Goal: Communication & Community: Participate in discussion

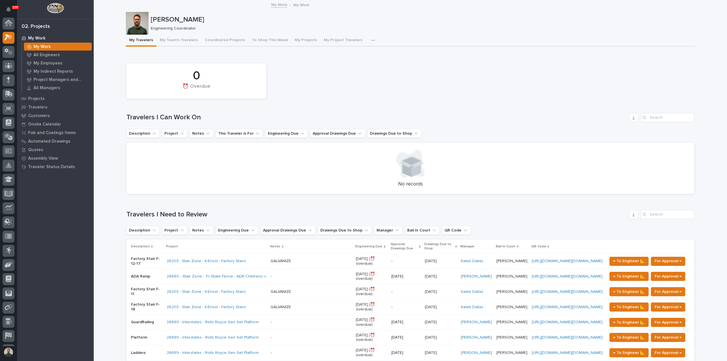
scroll to position [14, 0]
click at [39, 100] on p "Projects" at bounding box center [36, 98] width 16 height 5
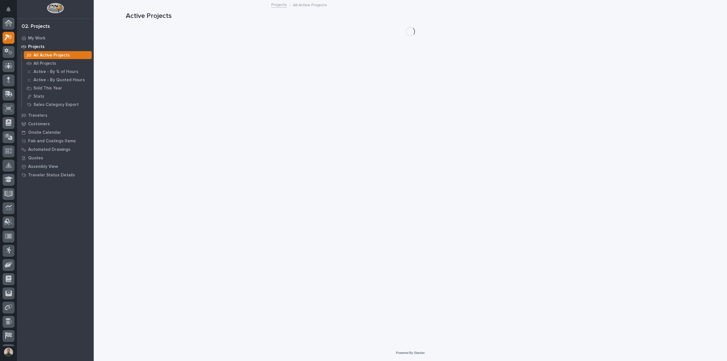
scroll to position [14, 0]
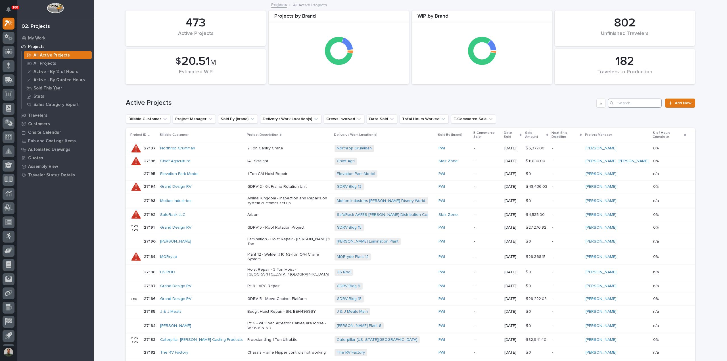
click at [628, 103] on input "Search" at bounding box center [635, 103] width 54 height 9
type input "fori"
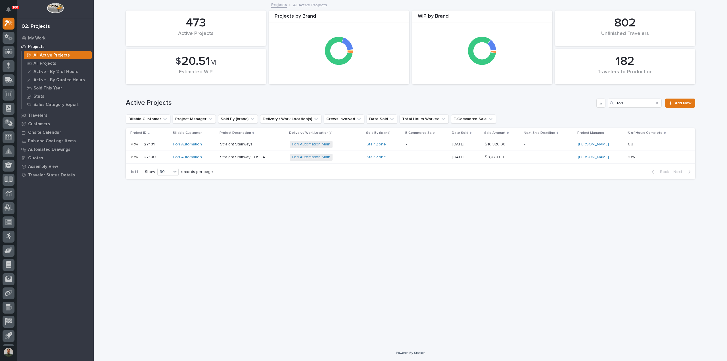
click at [154, 154] on p "27100" at bounding box center [150, 157] width 13 height 6
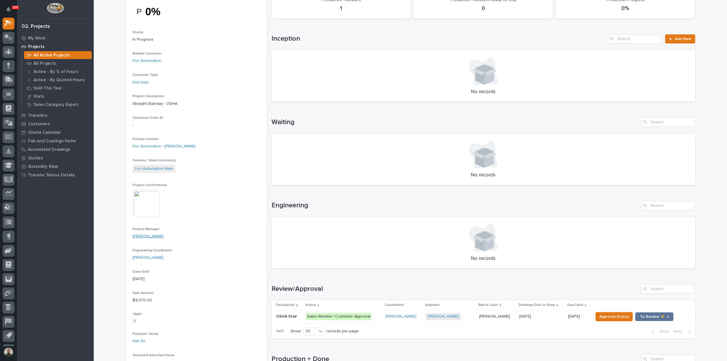
scroll to position [76, 0]
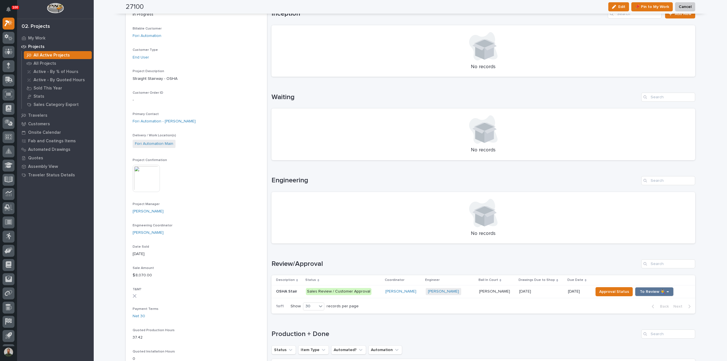
click at [149, 191] on img at bounding box center [146, 178] width 27 height 27
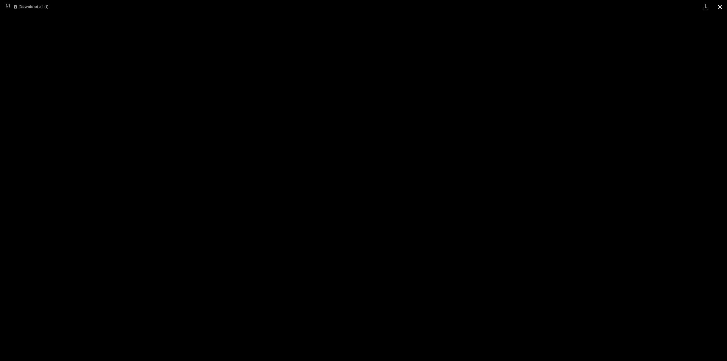
drag, startPoint x: 714, startPoint y: 6, endPoint x: 719, endPoint y: 8, distance: 4.9
click at [715, 6] on button "Close gallery" at bounding box center [720, 6] width 14 height 13
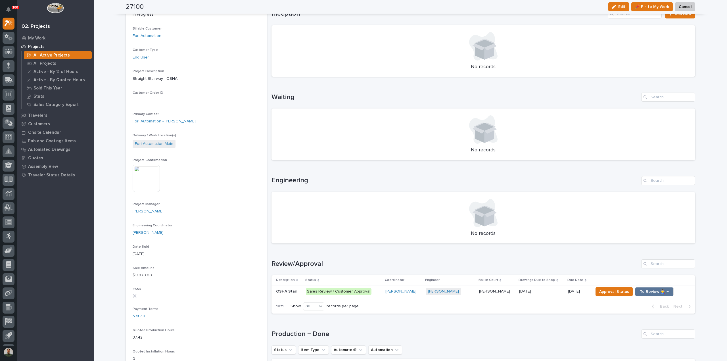
click at [317, 332] on h1 "Production + Done" at bounding box center [456, 334] width 368 height 8
click at [321, 328] on div "Loading... Saving… Production + Done Status Item Type Automated? Automation No …" at bounding box center [484, 366] width 424 height 97
drag, startPoint x: 330, startPoint y: 334, endPoint x: 318, endPoint y: 334, distance: 11.9
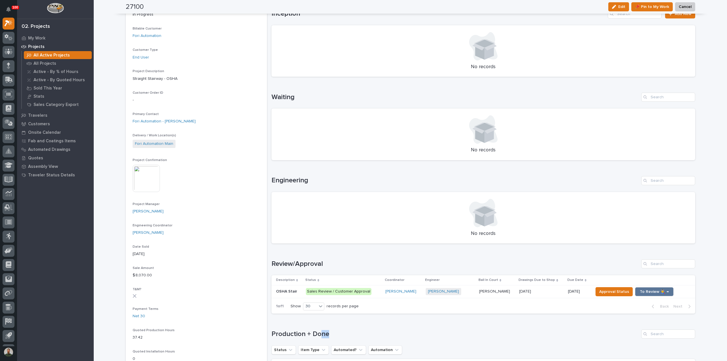
click at [318, 334] on h1 "Production + Done" at bounding box center [456, 334] width 368 height 8
click at [322, 333] on h1 "Production + Done" at bounding box center [456, 334] width 368 height 8
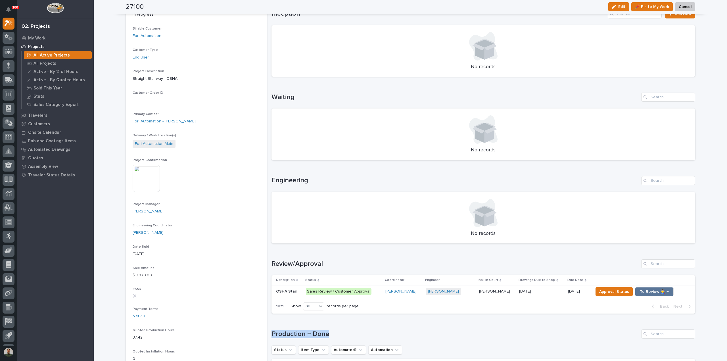
click at [320, 327] on div "Loading... Saving… Production + Done Status Item Type Automated? Automation No …" at bounding box center [484, 366] width 424 height 97
click at [321, 334] on h1 "Production + Done" at bounding box center [456, 334] width 368 height 8
click at [318, 328] on div "Loading... Saving… Production + Done Status Item Type Automated? Automation No …" at bounding box center [484, 366] width 424 height 97
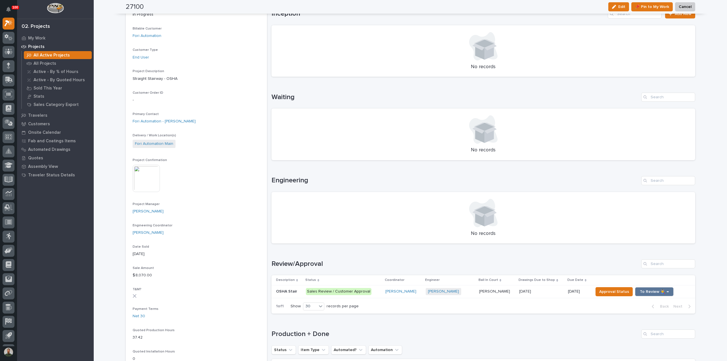
click at [317, 331] on h1 "Production + Done" at bounding box center [456, 334] width 368 height 8
click at [315, 326] on div "Loading... Saving… Production + Done Status Item Type Automated? Automation No …" at bounding box center [484, 366] width 424 height 97
click at [315, 331] on h1 "Production + Done" at bounding box center [456, 334] width 368 height 8
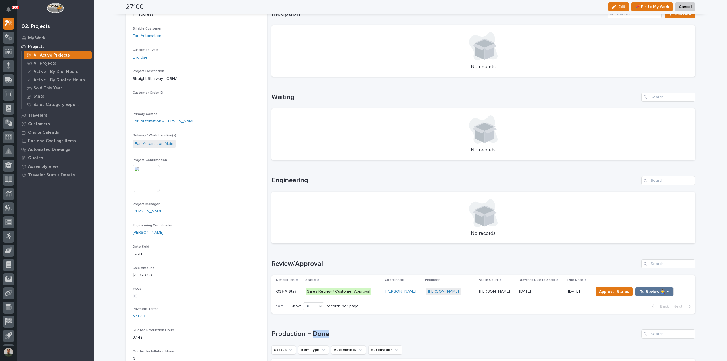
click at [315, 331] on h1 "Production + Done" at bounding box center [456, 334] width 368 height 8
click at [315, 328] on div "Loading... Saving… Production + Done Status Item Type Automated? Automation No …" at bounding box center [484, 366] width 424 height 97
click at [314, 335] on h1 "Production + Done" at bounding box center [456, 334] width 368 height 8
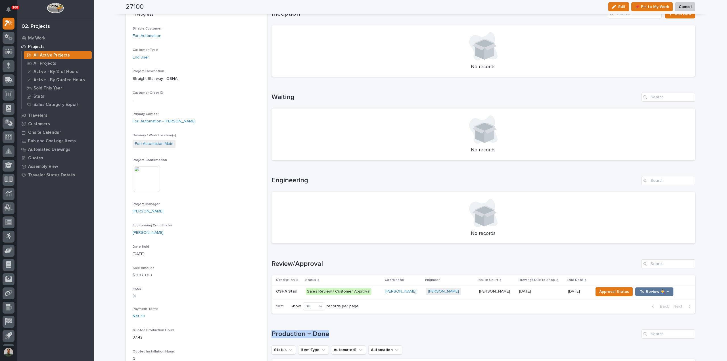
click at [314, 335] on h1 "Production + Done" at bounding box center [456, 334] width 368 height 8
click at [313, 330] on h1 "Production + Done" at bounding box center [456, 334] width 368 height 8
click at [302, 265] on h1 "Review/Approval" at bounding box center [456, 264] width 368 height 8
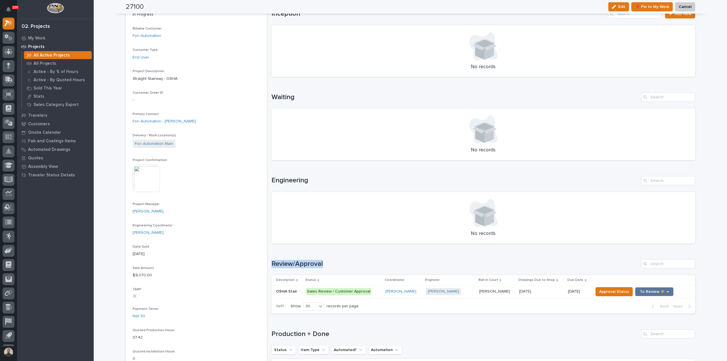
click at [319, 260] on h1 "Review/Approval" at bounding box center [456, 264] width 368 height 8
click at [301, 260] on h1 "Review/Approval" at bounding box center [456, 264] width 368 height 8
click at [299, 261] on h1 "Review/Approval" at bounding box center [456, 264] width 368 height 8
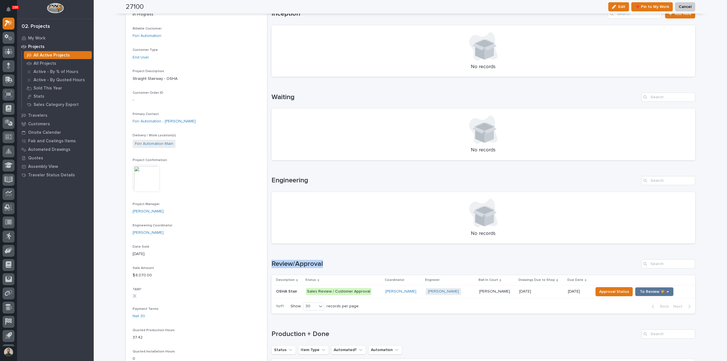
click at [299, 259] on div "Loading... Saving… Review/Approval Description Status Coordinator Engineer Ball…" at bounding box center [484, 283] width 424 height 70
click at [300, 262] on h1 "Review/Approval" at bounding box center [456, 264] width 368 height 8
click at [299, 256] on div "Loading... Saving… Review/Approval Description Status Coordinator Engineer Ball…" at bounding box center [484, 283] width 424 height 70
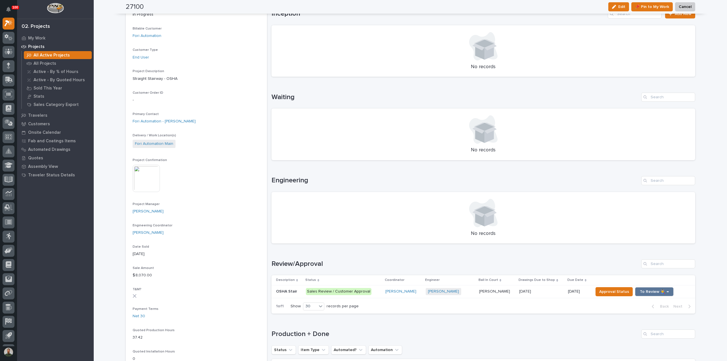
click at [297, 264] on h1 "Review/Approval" at bounding box center [456, 264] width 368 height 8
click at [297, 258] on div "Loading... Saving… Review/Approval Description Status Coordinator Engineer Ball…" at bounding box center [484, 283] width 424 height 70
drag, startPoint x: 321, startPoint y: 263, endPoint x: 272, endPoint y: 260, distance: 48.5
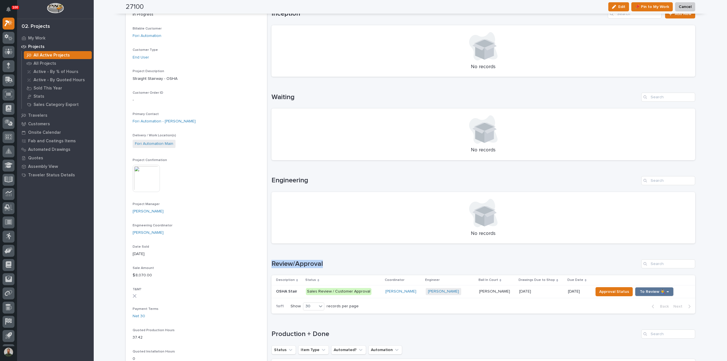
click at [272, 261] on h1 "Review/Approval" at bounding box center [456, 264] width 368 height 8
drag, startPoint x: 274, startPoint y: 255, endPoint x: 276, endPoint y: 260, distance: 5.1
click at [274, 255] on div "Loading... Saving… Review/Approval Description Status Coordinator Engineer Ball…" at bounding box center [484, 283] width 424 height 70
click at [272, 262] on h1 "Review/Approval" at bounding box center [456, 264] width 368 height 8
click at [272, 263] on h1 "Review/Approval" at bounding box center [456, 264] width 368 height 8
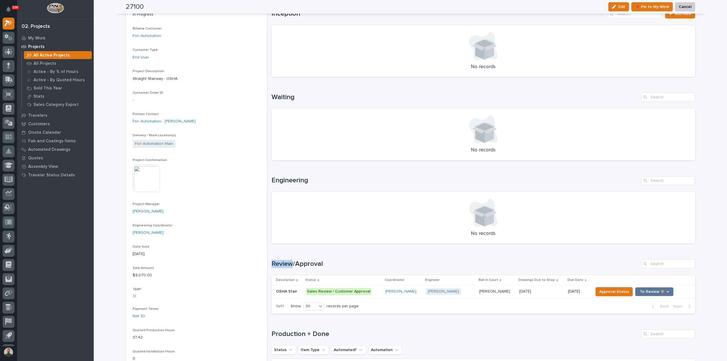
click at [272, 263] on h1 "Review/Approval" at bounding box center [456, 264] width 368 height 8
drag, startPoint x: 271, startPoint y: 263, endPoint x: 276, endPoint y: 257, distance: 8.2
click at [272, 262] on h1 "Review/Approval" at bounding box center [456, 264] width 368 height 8
click at [276, 257] on div "Loading... Saving… Review/Approval Description Status Coordinator Engineer Ball…" at bounding box center [484, 283] width 424 height 70
click at [278, 332] on h1 "Production + Done" at bounding box center [456, 334] width 368 height 8
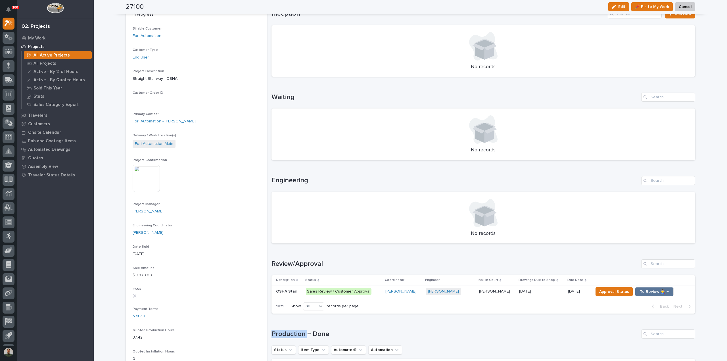
click at [278, 332] on h1 "Production + Done" at bounding box center [456, 334] width 368 height 8
drag, startPoint x: 278, startPoint y: 332, endPoint x: 282, endPoint y: 327, distance: 6.1
click at [278, 332] on h1 "Production + Done" at bounding box center [456, 334] width 368 height 8
click at [282, 327] on div "Loading... Saving… Production + Done Status Item Type Automated? Automation No …" at bounding box center [484, 366] width 424 height 97
click at [294, 333] on h1 "Production + Done" at bounding box center [456, 334] width 368 height 8
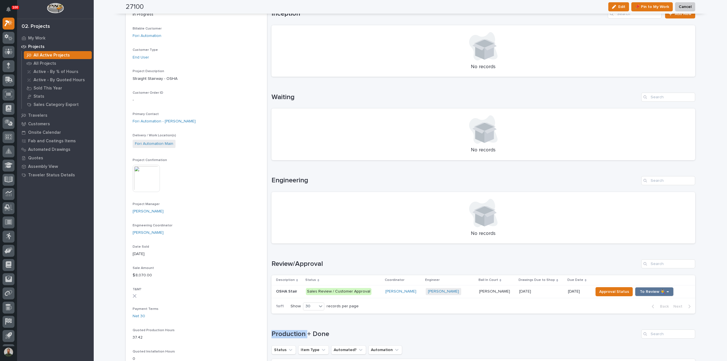
click at [294, 333] on h1 "Production + Done" at bounding box center [456, 334] width 368 height 8
click at [296, 328] on div "Loading... Saving… Production + Done Status Item Type Automated? Automation No …" at bounding box center [484, 366] width 424 height 97
click at [305, 333] on h1 "Production + Done" at bounding box center [456, 334] width 368 height 8
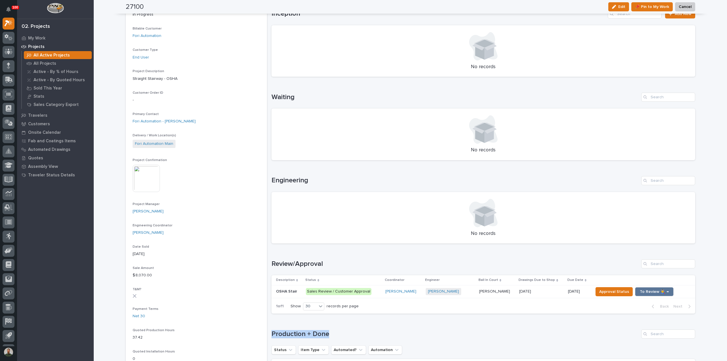
click at [305, 333] on h1 "Production + Done" at bounding box center [456, 334] width 368 height 8
click at [305, 328] on div "Loading... Saving… Production + Done Status Item Type Automated? Automation No …" at bounding box center [484, 366] width 424 height 97
click at [306, 332] on h1 "Production + Done" at bounding box center [456, 334] width 368 height 8
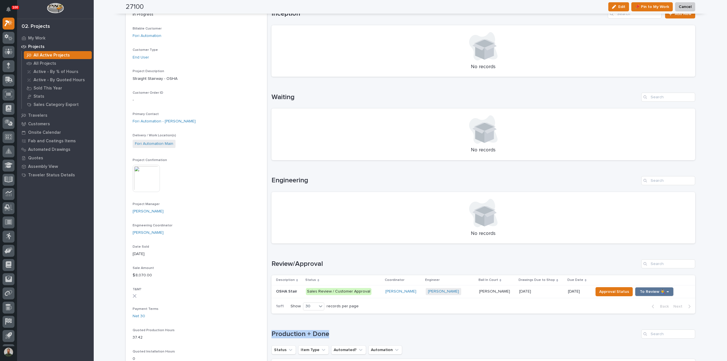
click at [305, 327] on div "Loading... Saving… Production + Done Status Item Type Automated? Automation No …" at bounding box center [484, 366] width 424 height 97
click at [305, 332] on h1 "Production + Done" at bounding box center [456, 334] width 368 height 8
click at [305, 325] on div "Loading... Saving… Production + Done Status Item Type Automated? Automation No …" at bounding box center [484, 366] width 424 height 97
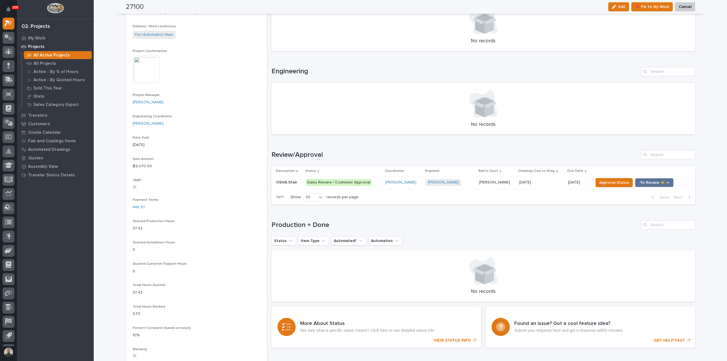
scroll to position [189, 0]
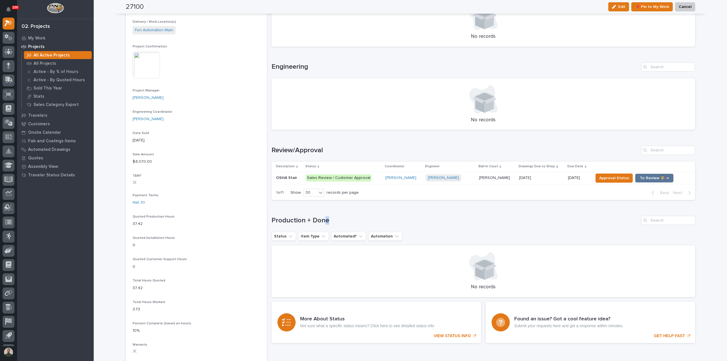
click at [324, 221] on h1 "Production + Done" at bounding box center [456, 221] width 368 height 8
click at [334, 217] on h1 "Production + Done" at bounding box center [456, 221] width 368 height 8
click at [324, 222] on h1 "Production + Done" at bounding box center [456, 221] width 368 height 8
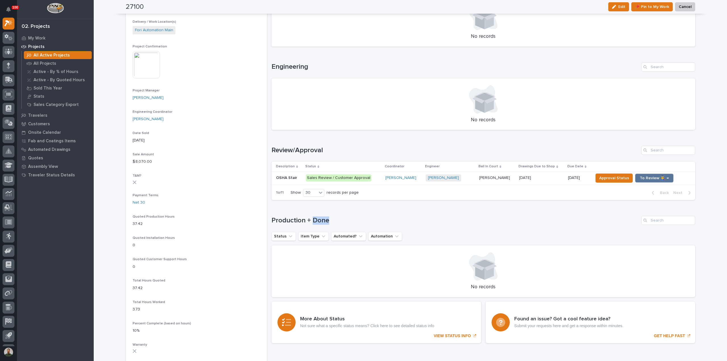
click at [324, 222] on h1 "Production + Done" at bounding box center [456, 221] width 368 height 8
click at [329, 221] on h1 "Production + Done" at bounding box center [456, 221] width 368 height 8
click at [319, 220] on h1 "Production + Done" at bounding box center [456, 221] width 368 height 8
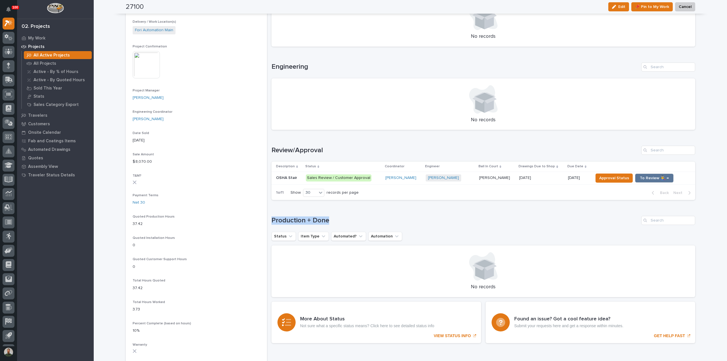
click at [319, 220] on h1 "Production + Done" at bounding box center [456, 221] width 368 height 8
click at [323, 218] on h1 "Production + Done" at bounding box center [456, 221] width 368 height 8
drag, startPoint x: 329, startPoint y: 220, endPoint x: 275, endPoint y: 220, distance: 54.0
click at [275, 220] on h1 "Production + Done" at bounding box center [456, 221] width 368 height 8
click at [249, 212] on div "Status In Progress Billable Customer Fori Automation Customer Type End User Pro…" at bounding box center [197, 196] width 128 height 666
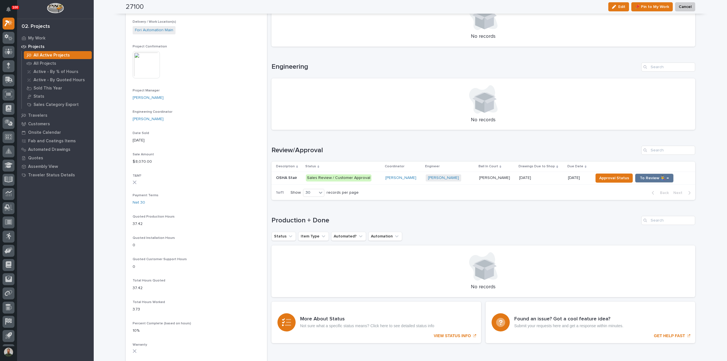
scroll to position [0, 0]
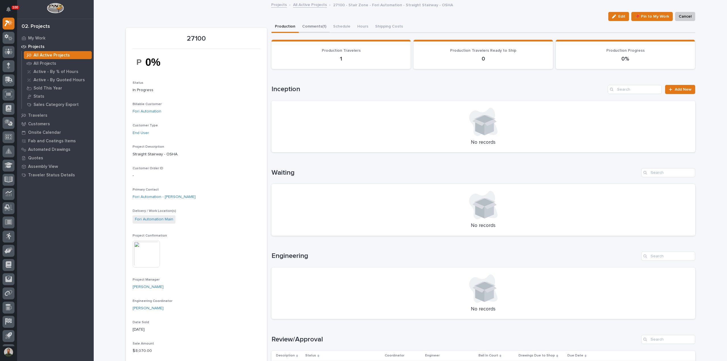
click at [314, 24] on button "Comments (1)" at bounding box center [314, 27] width 31 height 12
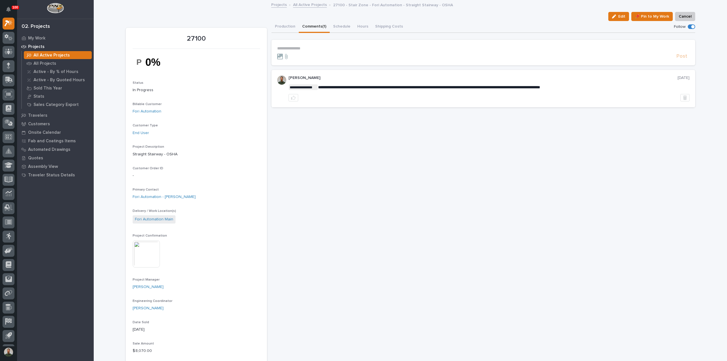
click at [314, 48] on p "**********" at bounding box center [483, 48] width 413 height 5
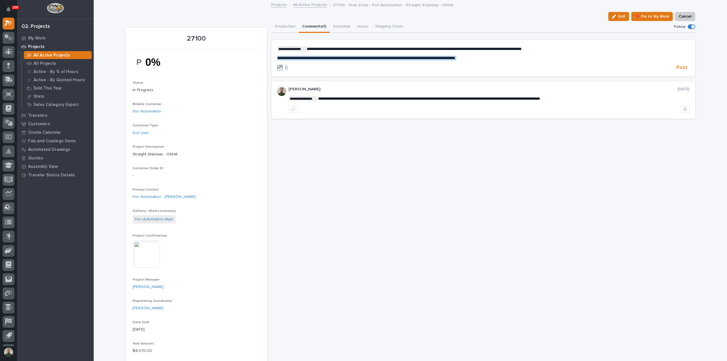
drag, startPoint x: 463, startPoint y: 65, endPoint x: 370, endPoint y: 62, distance: 92.7
click at [356, 60] on form "**********" at bounding box center [483, 58] width 413 height 25
drag, startPoint x: 465, startPoint y: 57, endPoint x: 459, endPoint y: 56, distance: 6.6
click at [458, 56] on p "**********" at bounding box center [483, 58] width 413 height 5
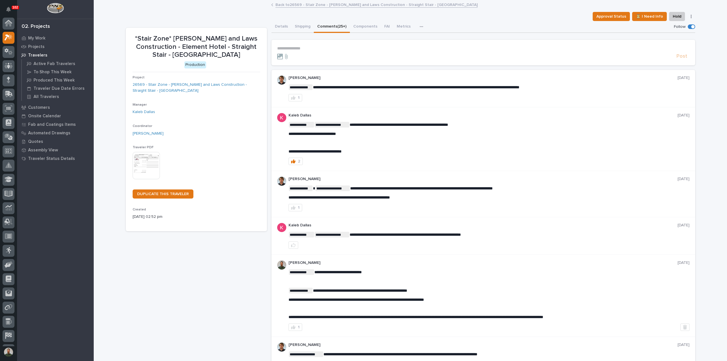
scroll to position [14, 0]
click at [143, 150] on div "Traveler PDF This file cannot be opened Download File" at bounding box center [197, 164] width 128 height 39
click at [148, 164] on img at bounding box center [146, 165] width 27 height 27
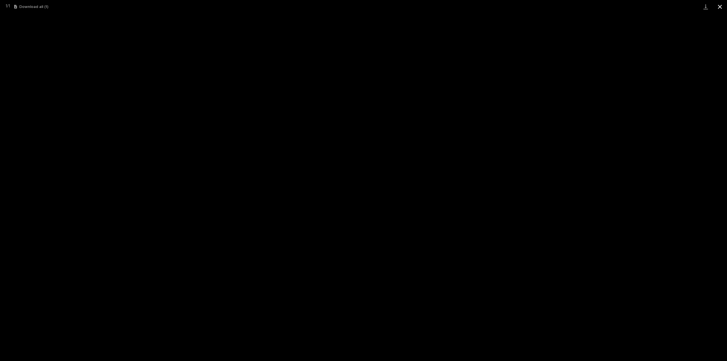
click at [720, 6] on button "Close gallery" at bounding box center [720, 6] width 14 height 13
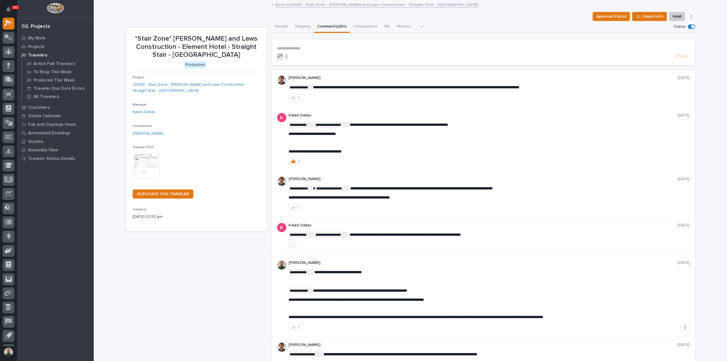
click at [147, 160] on img at bounding box center [146, 165] width 27 height 27
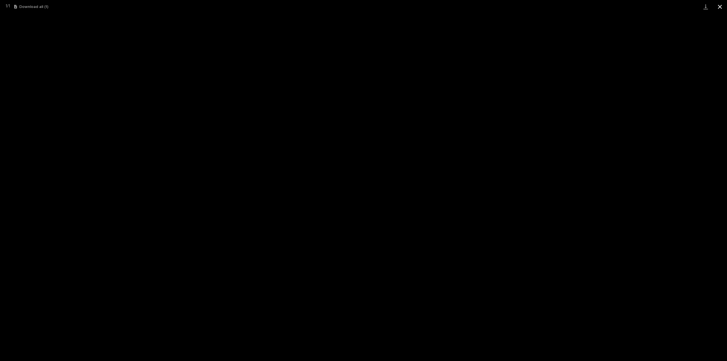
click at [717, 7] on button "Close gallery" at bounding box center [720, 6] width 14 height 13
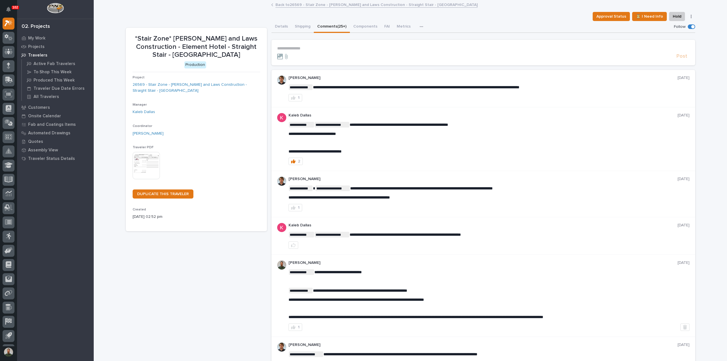
click at [182, 45] on p "*Stair Zone* Pinkerton and Laws Construction - Element Hotel - Straight Stair -…" at bounding box center [197, 47] width 128 height 24
click at [230, 51] on p "*Stair Zone* Pinkerton and Laws Construction - Element Hotel - Straight Stair -…" at bounding box center [197, 47] width 128 height 24
drag, startPoint x: 219, startPoint y: 57, endPoint x: 145, endPoint y: 38, distance: 76.5
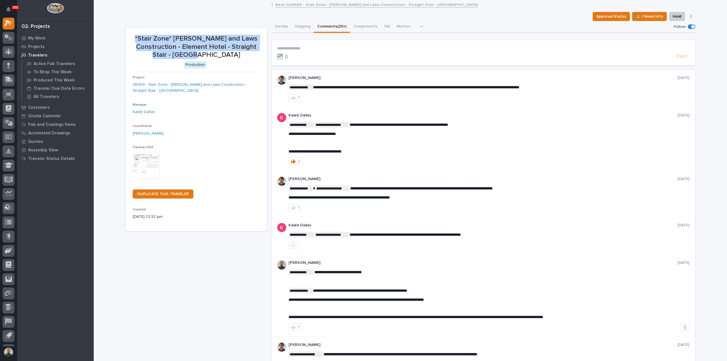
click at [145, 38] on p "*Stair Zone* Pinkerton and Laws Construction - Element Hotel - Straight Stair -…" at bounding box center [197, 47] width 128 height 24
drag, startPoint x: 145, startPoint y: 38, endPoint x: 177, endPoint y: 42, distance: 32.6
click at [145, 39] on p "*Stair Zone* Pinkerton and Laws Construction - Element Hotel - Straight Stair -…" at bounding box center [197, 47] width 128 height 24
click at [223, 48] on p "*Stair Zone* Pinkerton and Laws Construction - Element Hotel - Straight Stair -…" at bounding box center [197, 47] width 128 height 24
click at [232, 54] on p "*Stair Zone* Pinkerton and Laws Construction - Element Hotel - Straight Stair -…" at bounding box center [197, 47] width 128 height 24
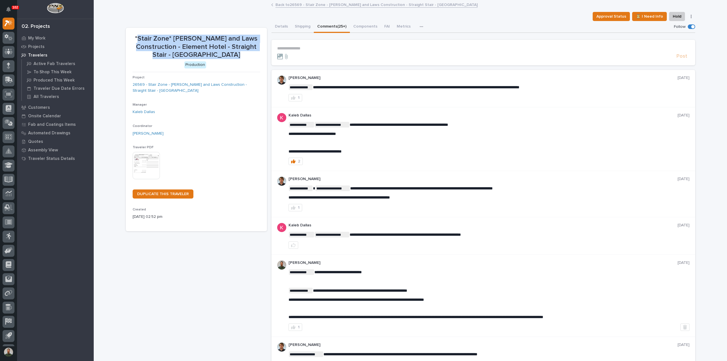
drag, startPoint x: 232, startPoint y: 54, endPoint x: 148, endPoint y: 38, distance: 85.9
click at [148, 38] on p "*Stair Zone* Pinkerton and Laws Construction - Element Hotel - Straight Stair -…" at bounding box center [197, 47] width 128 height 24
drag, startPoint x: 140, startPoint y: 35, endPoint x: 239, endPoint y: 55, distance: 100.7
click at [239, 55] on section "*Stair Zone* Pinkerton and Laws Construction - Element Hotel - Straight Stair -…" at bounding box center [196, 129] width 141 height 203
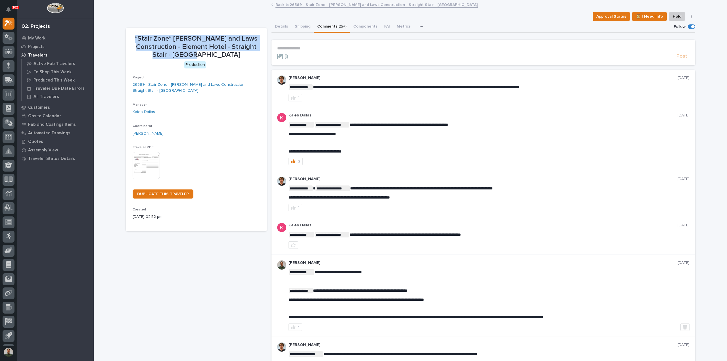
click at [239, 55] on p "*Stair Zone* Pinkerton and Laws Construction - Element Hotel - Straight Stair -…" at bounding box center [197, 47] width 128 height 24
drag, startPoint x: 236, startPoint y: 54, endPoint x: 141, endPoint y: 31, distance: 98.0
click at [141, 31] on section "*Stair Zone* Pinkerton and Laws Construction - Element Hotel - Straight Stair -…" at bounding box center [196, 129] width 141 height 203
click at [140, 31] on section "*Stair Zone* Pinkerton and Laws Construction - Element Hotel - Straight Stair -…" at bounding box center [196, 129] width 141 height 203
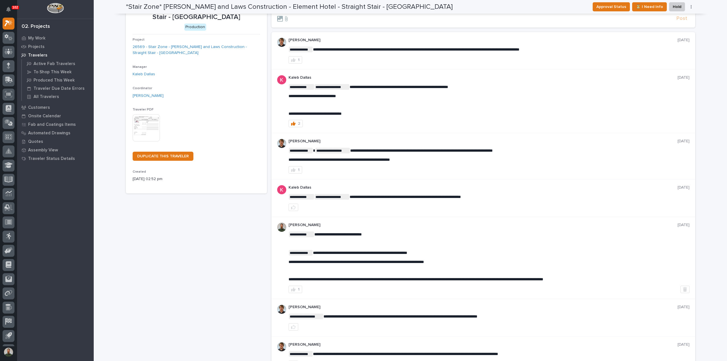
scroll to position [0, 0]
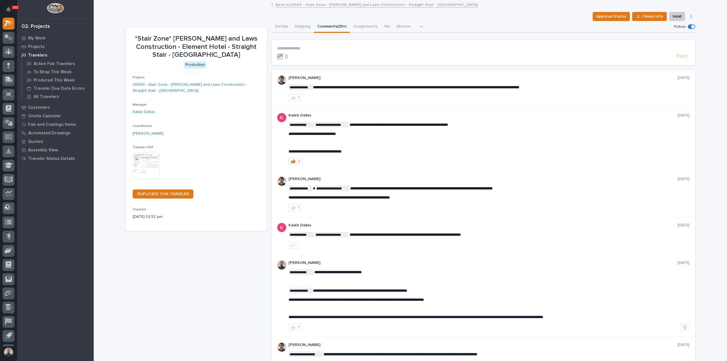
click at [228, 40] on p "*Stair Zone* Pinkerton and Laws Construction - Element Hotel - Straight Stair -…" at bounding box center [197, 47] width 128 height 24
click at [228, 54] on p "*Stair Zone* Pinkerton and Laws Construction - Element Hotel - Straight Stair -…" at bounding box center [197, 47] width 128 height 24
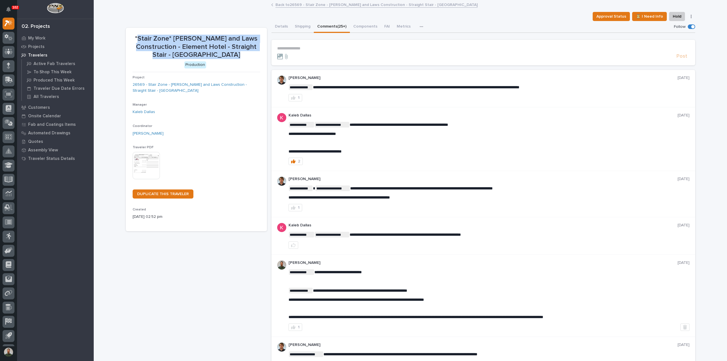
drag, startPoint x: 228, startPoint y: 54, endPoint x: 156, endPoint y: 40, distance: 72.7
click at [156, 40] on p "*Stair Zone* Pinkerton and Laws Construction - Element Hotel - Straight Stair -…" at bounding box center [197, 47] width 128 height 24
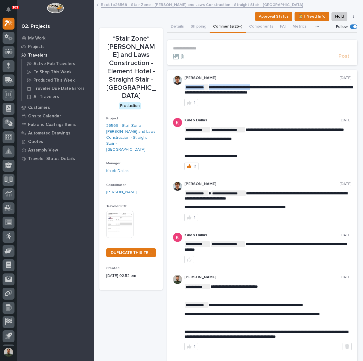
click at [253, 90] on p "**********" at bounding box center [267, 89] width 167 height 11
click at [258, 84] on p "**********" at bounding box center [267, 89] width 167 height 11
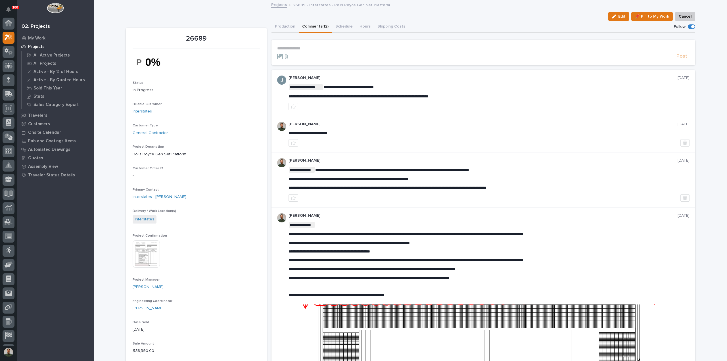
scroll to position [14, 0]
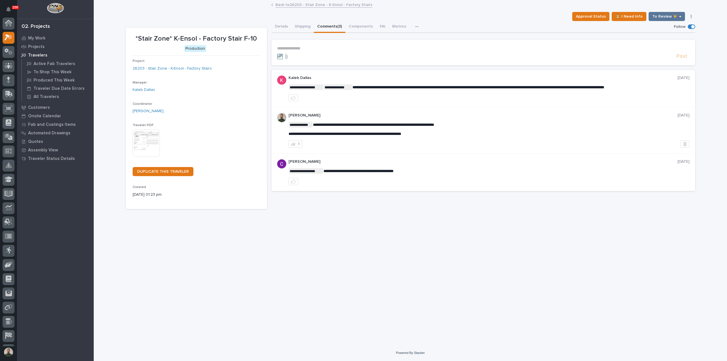
scroll to position [14, 0]
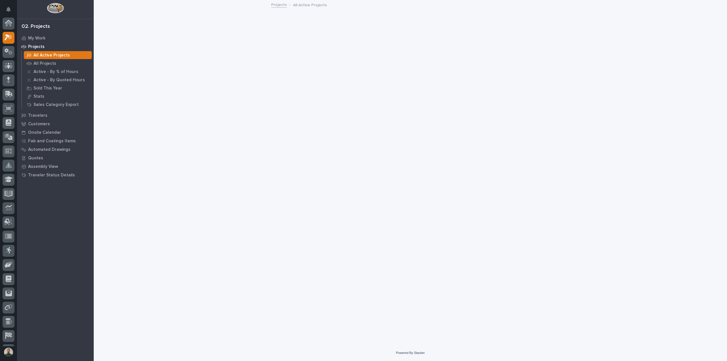
scroll to position [14, 0]
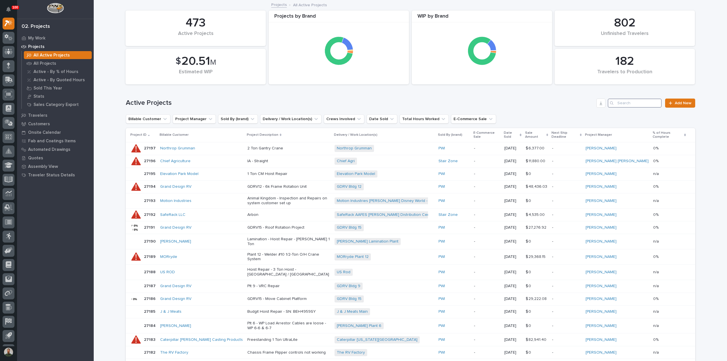
click at [631, 103] on input "Search" at bounding box center [635, 103] width 54 height 9
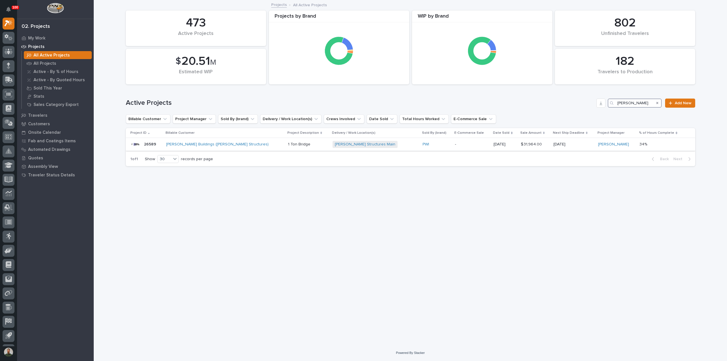
type input "stoltzfus"
click at [149, 145] on p "26589" at bounding box center [150, 144] width 13 height 6
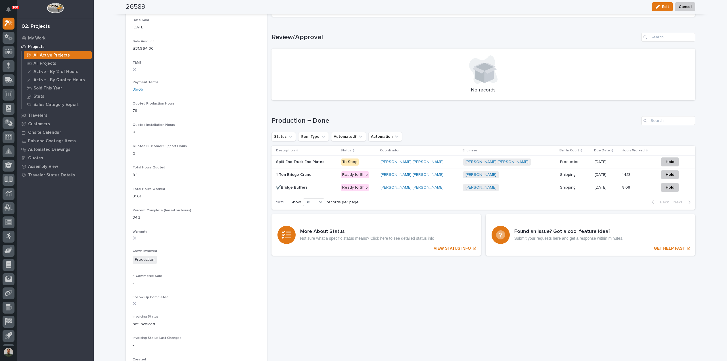
scroll to position [303, 0]
click at [305, 176] on p "1 Ton Bridge Crane" at bounding box center [294, 174] width 37 height 6
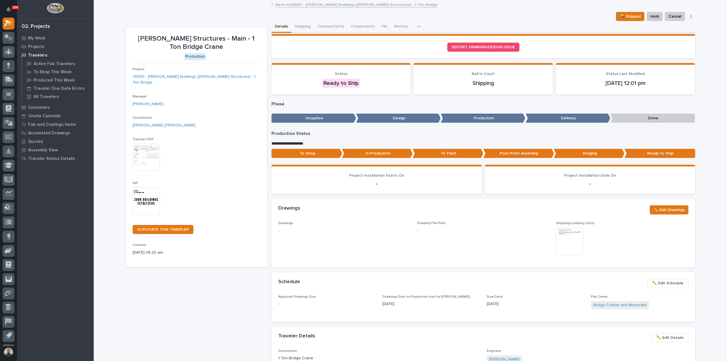
click at [572, 240] on img at bounding box center [569, 241] width 27 height 27
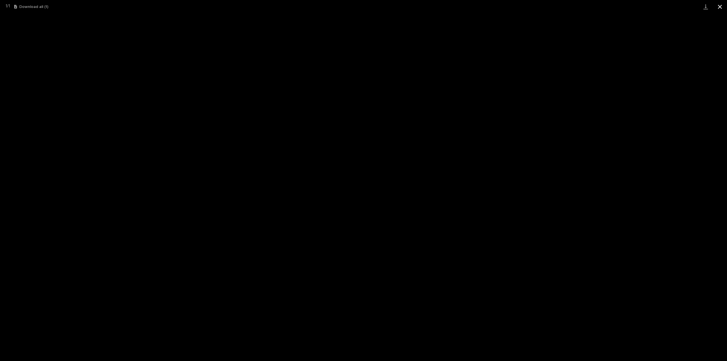
click at [719, 9] on button "Close gallery" at bounding box center [720, 6] width 14 height 13
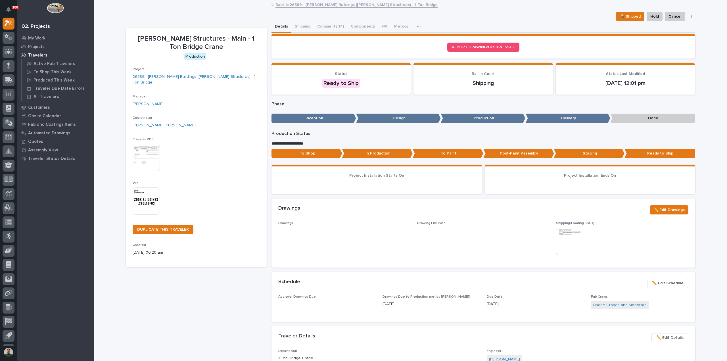
click at [417, 26] on icon "button" at bounding box center [418, 26] width 3 height 1
click at [446, 13] on div "Stoltzfus Structures - Main - 1 Ton Bridge Crane 📦 Shipped Hold Cancel Change T…" at bounding box center [411, 313] width 570 height 624
drag, startPoint x: 293, startPoint y: 208, endPoint x: 273, endPoint y: 208, distance: 20.7
click at [273, 208] on div "Drawings ✏️ Edit Drawings" at bounding box center [484, 210] width 424 height 23
click at [301, 212] on div "Drawings ✏️ Edit Drawings" at bounding box center [483, 209] width 410 height 9
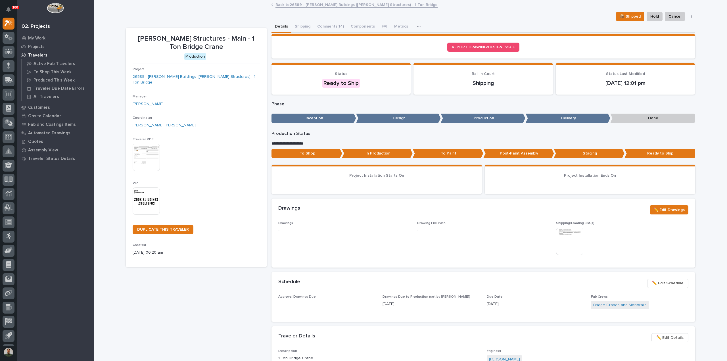
click at [285, 212] on div "Drawings ✏️ Edit Drawings" at bounding box center [483, 209] width 410 height 9
click at [285, 211] on h2 "Drawings" at bounding box center [289, 208] width 22 height 6
drag, startPoint x: 285, startPoint y: 211, endPoint x: 288, endPoint y: 212, distance: 3.3
click at [285, 211] on h2 "Drawings" at bounding box center [289, 208] width 22 height 6
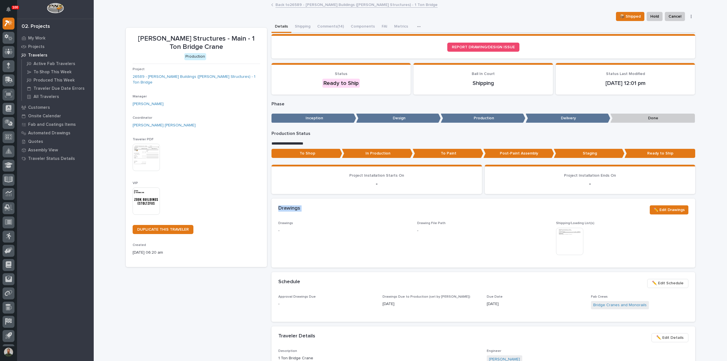
click at [303, 212] on div "Drawings ✏️ Edit Drawings" at bounding box center [483, 209] width 410 height 9
click at [564, 242] on img at bounding box center [569, 241] width 27 height 27
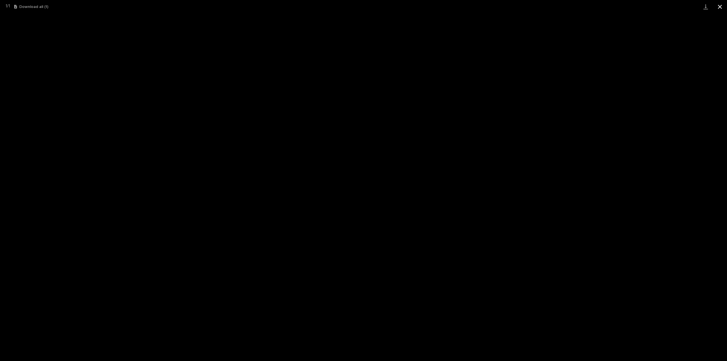
click at [716, 9] on button "Close gallery" at bounding box center [720, 6] width 14 height 13
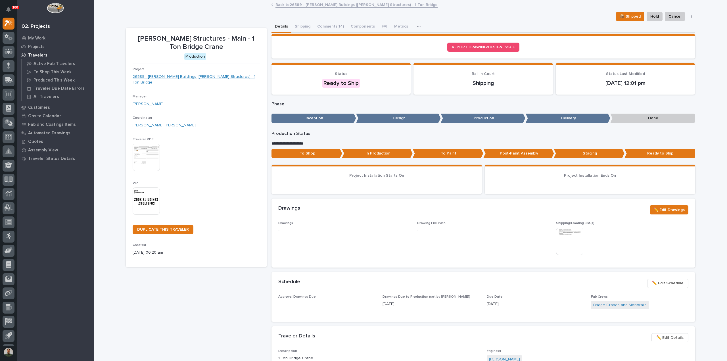
click at [205, 78] on link "26589 - Zook Buildings (Stoltzfus Structures) - 1 Ton Bridge" at bounding box center [197, 80] width 128 height 12
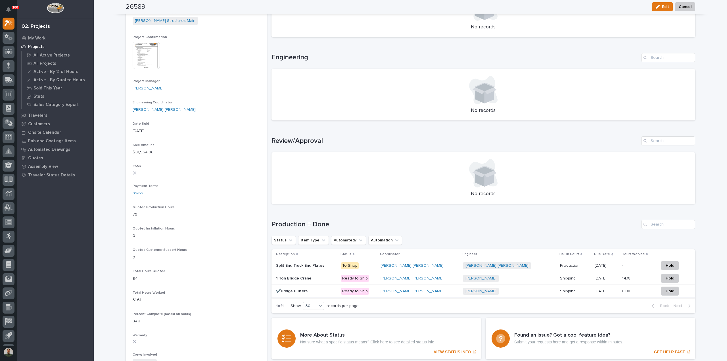
scroll to position [227, 0]
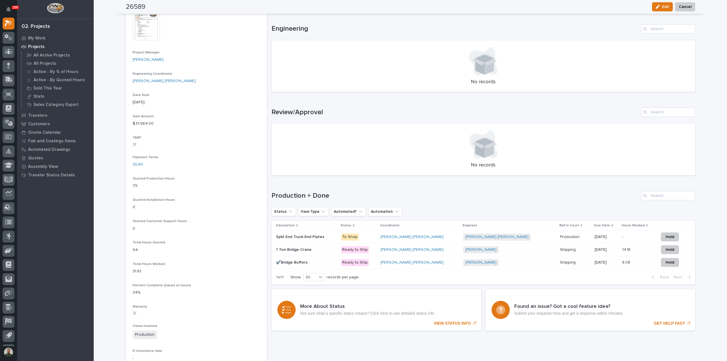
click at [320, 236] on p "Split End Truck End Plates" at bounding box center [300, 237] width 49 height 6
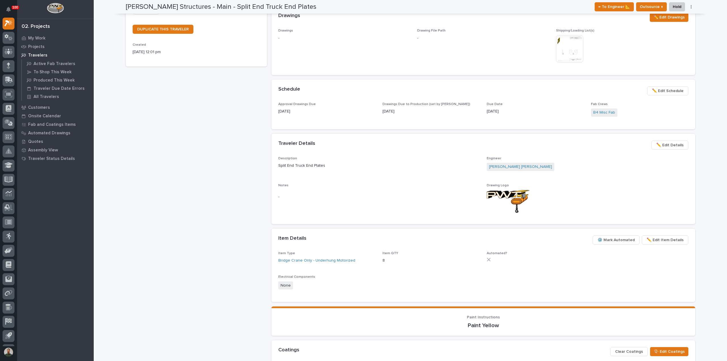
scroll to position [76, 0]
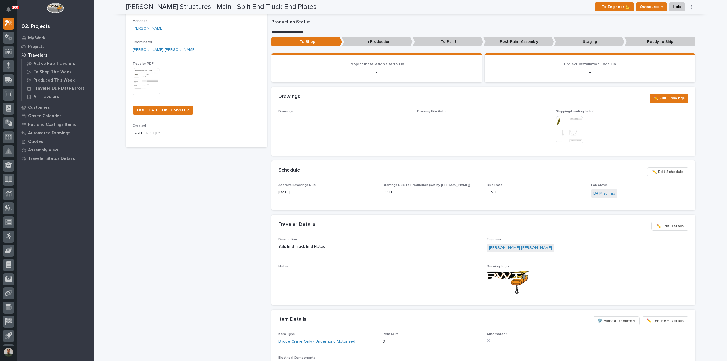
click at [572, 137] on img at bounding box center [569, 129] width 27 height 27
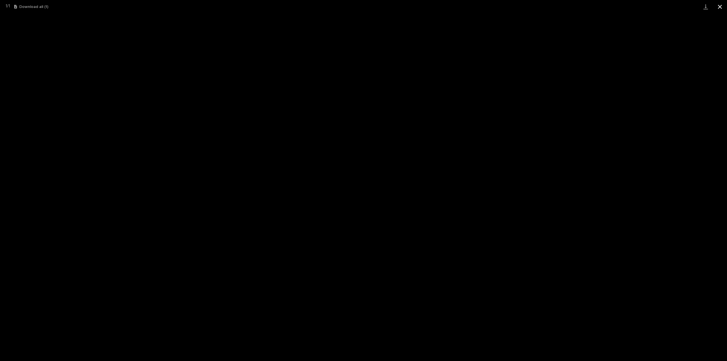
click at [720, 8] on button "Close gallery" at bounding box center [720, 6] width 14 height 13
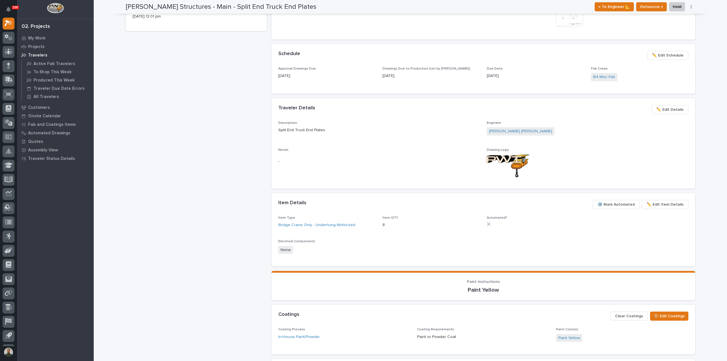
scroll to position [0, 0]
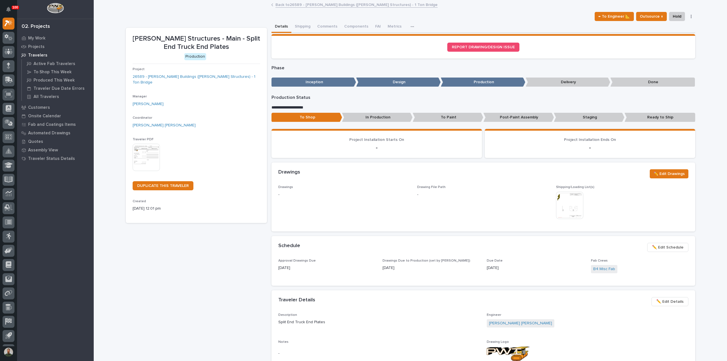
click at [565, 205] on img at bounding box center [569, 205] width 27 height 27
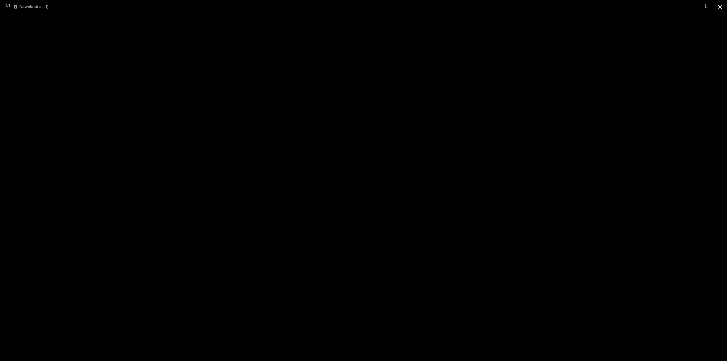
click at [716, 6] on button "Close gallery" at bounding box center [720, 6] width 14 height 13
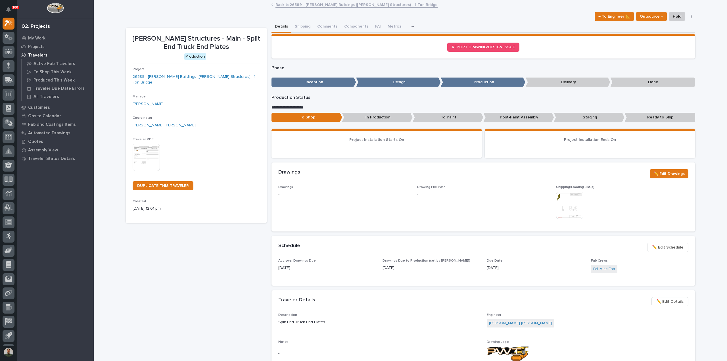
click at [560, 201] on img at bounding box center [569, 205] width 27 height 27
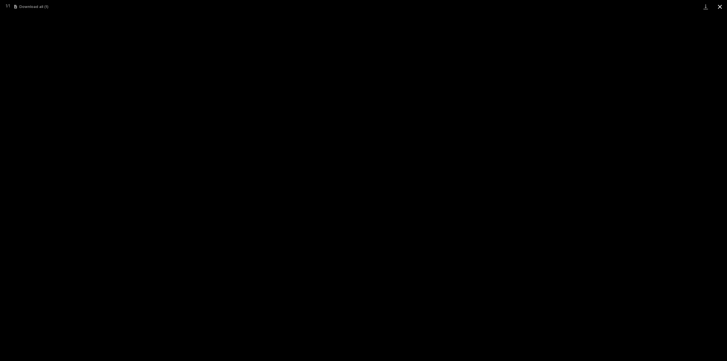
click at [720, 8] on button "Close gallery" at bounding box center [720, 6] width 14 height 13
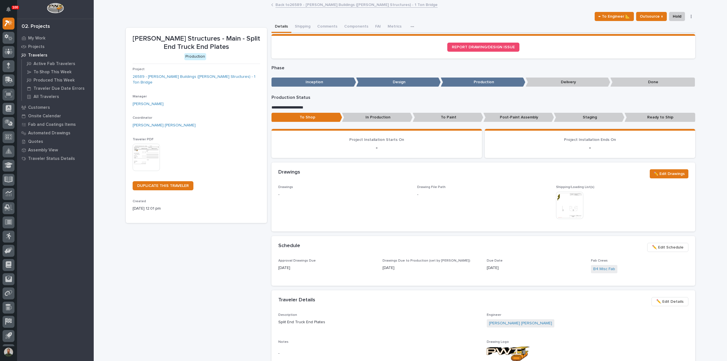
click at [188, 39] on p "Stoltzfus Structures - Main - Split End Truck End Plates" at bounding box center [197, 43] width 128 height 16
drag, startPoint x: 188, startPoint y: 39, endPoint x: 182, endPoint y: 26, distance: 14.0
click at [187, 39] on p "Stoltzfus Structures - Main - Split End Truck End Plates" at bounding box center [197, 43] width 128 height 16
click at [182, 26] on div "**********" at bounding box center [411, 305] width 570 height 568
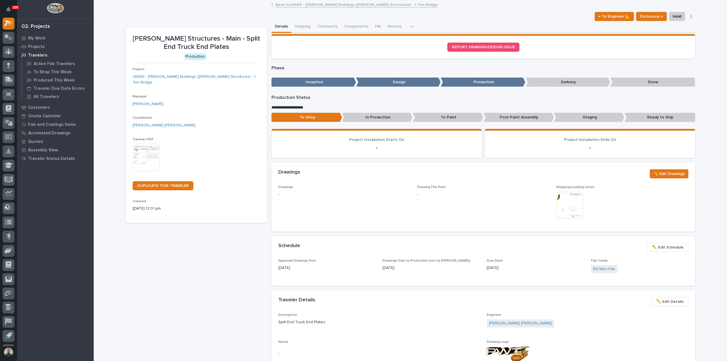
drag, startPoint x: 439, startPoint y: 183, endPoint x: 438, endPoint y: 188, distance: 5.4
click at [438, 187] on section "Drawings ✏️ Edit Drawings Drawings - Drawing File Path - Shipping/Loading List(…" at bounding box center [484, 197] width 424 height 69
click at [438, 188] on span "Drawing File Path" at bounding box center [431, 187] width 28 height 3
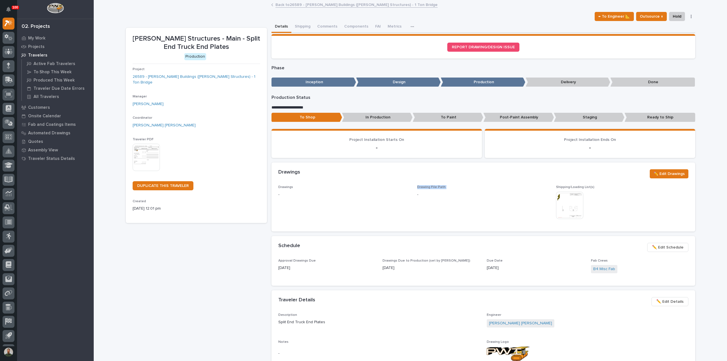
click at [471, 188] on p "Drawing File Path" at bounding box center [483, 187] width 132 height 4
click at [437, 186] on span "Drawing File Path" at bounding box center [431, 187] width 28 height 3
click at [436, 186] on span "Drawing File Path" at bounding box center [431, 187] width 28 height 3
click at [433, 179] on div "Drawings ✏️ Edit Drawings" at bounding box center [484, 174] width 424 height 23
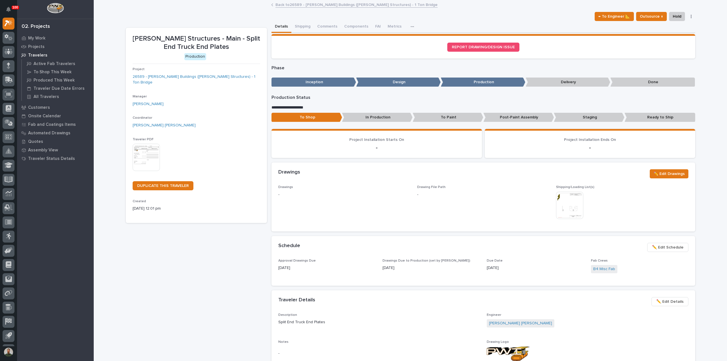
click at [562, 203] on img at bounding box center [569, 205] width 27 height 27
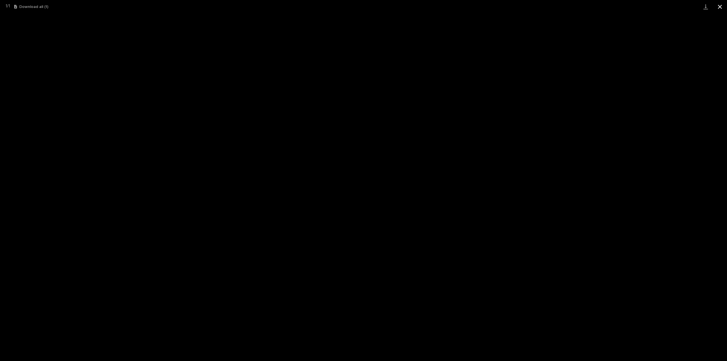
click at [725, 5] on button "Close gallery" at bounding box center [720, 6] width 14 height 13
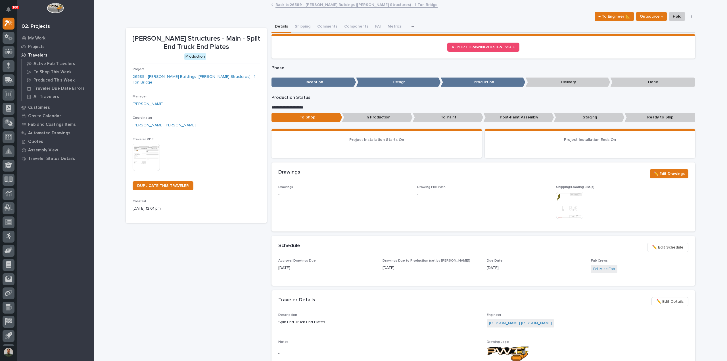
click at [494, 258] on div "Schedule ••• ✏️ Edit Schedule" at bounding box center [484, 247] width 424 height 23
click at [443, 255] on div "Schedule ••• ✏️ Edit Schedule" at bounding box center [484, 247] width 424 height 23
click at [433, 261] on span "Drawings Due to Production (set by [PERSON_NAME])" at bounding box center [427, 260] width 88 height 3
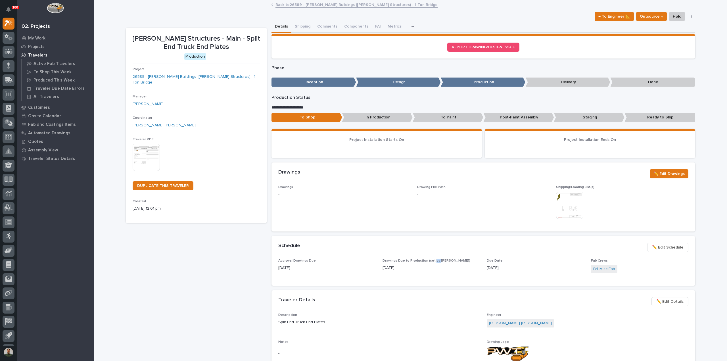
click at [433, 261] on span "Drawings Due to Production (set by [PERSON_NAME])" at bounding box center [427, 260] width 88 height 3
click at [434, 253] on div "Schedule ••• ✏️ Edit Schedule" at bounding box center [484, 247] width 424 height 23
click at [420, 264] on div "08/26/2025" at bounding box center [431, 267] width 97 height 7
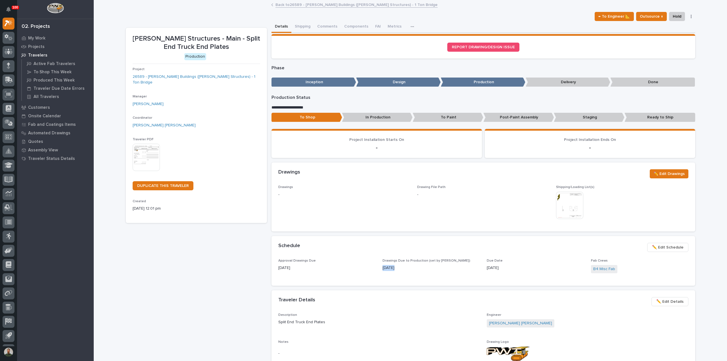
click at [420, 264] on div "08/26/2025" at bounding box center [431, 267] width 97 height 7
click at [409, 266] on p "08/26/2025" at bounding box center [431, 268] width 97 height 6
click at [408, 267] on p "08/26/2025" at bounding box center [431, 268] width 97 height 6
drag, startPoint x: 400, startPoint y: 267, endPoint x: 382, endPoint y: 256, distance: 21.3
click at [382, 256] on section "Schedule ••• ✏️ Edit Schedule Approval Drawings Due 09/10/2025 Drawings Due to …" at bounding box center [484, 261] width 424 height 50
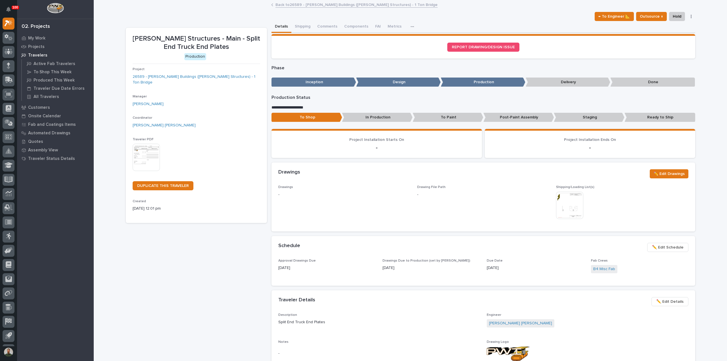
click at [382, 256] on div "Schedule ••• ✏️ Edit Schedule" at bounding box center [484, 247] width 424 height 23
click at [433, 268] on p "08/26/2025" at bounding box center [431, 268] width 97 height 6
click at [590, 187] on span "Shipping/Loading List(s)" at bounding box center [575, 187] width 38 height 3
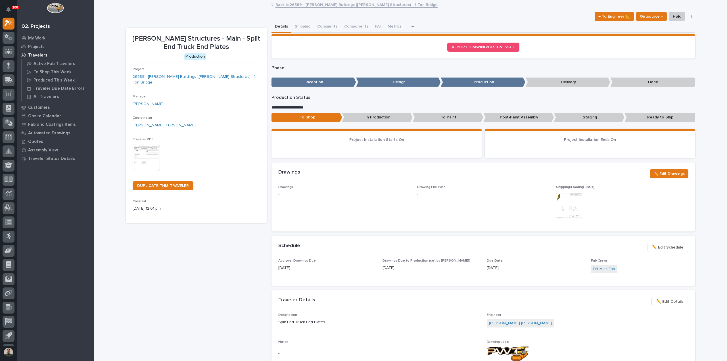
click at [600, 182] on div "Drawings ✏️ Edit Drawings" at bounding box center [484, 174] width 424 height 23
click at [586, 188] on span "Shipping/Loading List(s)" at bounding box center [575, 187] width 38 height 3
click at [586, 189] on span "Shipping/Loading List(s)" at bounding box center [575, 187] width 38 height 3
click at [586, 189] on p "Shipping/Loading List(s)" at bounding box center [622, 187] width 132 height 4
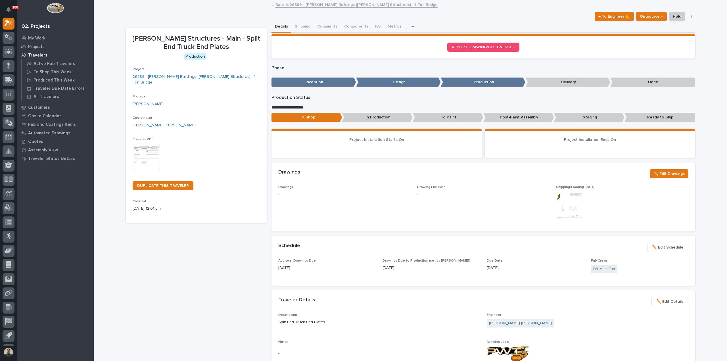
click at [602, 192] on div "This file cannot be opened Download File" at bounding box center [622, 206] width 132 height 28
click at [602, 191] on div "Shipping/Loading List(s) This file cannot be opened Download File" at bounding box center [622, 204] width 132 height 39
click at [601, 190] on div "Shipping/Loading List(s) This file cannot be opened Download File" at bounding box center [622, 204] width 132 height 39
click at [591, 184] on div "Drawings ✏️ Edit Drawings" at bounding box center [484, 174] width 424 height 23
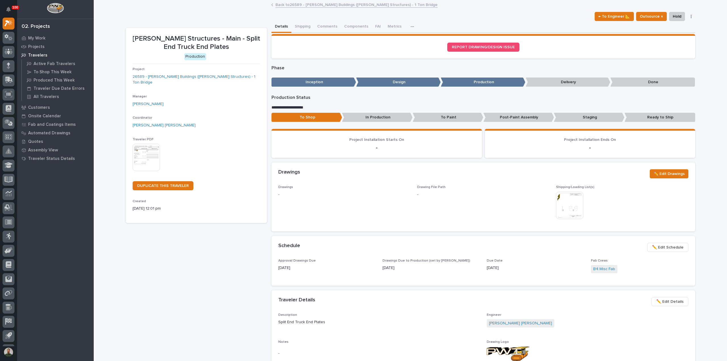
click at [589, 186] on span "Shipping/Loading List(s)" at bounding box center [575, 187] width 38 height 3
drag, startPoint x: 594, startPoint y: 182, endPoint x: 596, endPoint y: 190, distance: 7.9
click at [594, 182] on div "Drawings ✏️ Edit Drawings" at bounding box center [484, 174] width 424 height 23
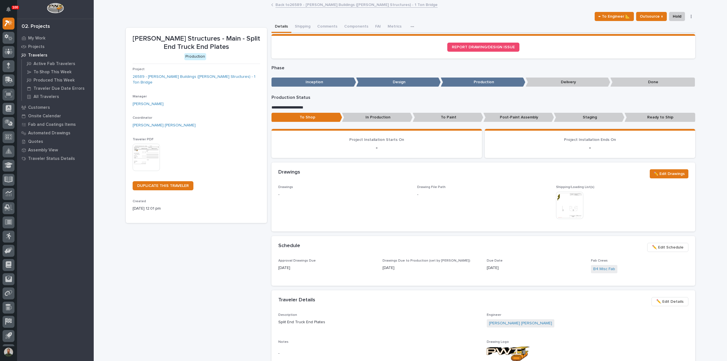
click at [596, 190] on div "Shipping/Loading List(s) This file cannot be opened Download File" at bounding box center [622, 204] width 132 height 39
click at [585, 185] on div "Drawings ✏️ Edit Drawings" at bounding box center [484, 174] width 424 height 23
click at [585, 185] on section "Drawings ✏️ Edit Drawings Drawings - Drawing File Path - Shipping/Loading List(…" at bounding box center [484, 197] width 424 height 69
click at [586, 186] on span "Shipping/Loading List(s)" at bounding box center [575, 187] width 38 height 3
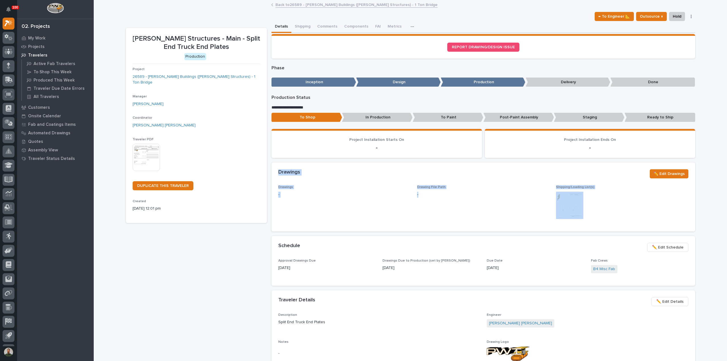
click at [590, 189] on p "Shipping/Loading List(s)" at bounding box center [622, 187] width 132 height 4
click at [564, 182] on div "Drawings ✏️ Edit Drawings" at bounding box center [484, 174] width 424 height 23
click at [567, 184] on div "Drawings ✏️ Edit Drawings" at bounding box center [484, 174] width 424 height 23
click at [568, 185] on section "Drawings ✏️ Edit Drawings Drawings - Drawing File Path - Shipping/Loading List(…" at bounding box center [484, 197] width 424 height 69
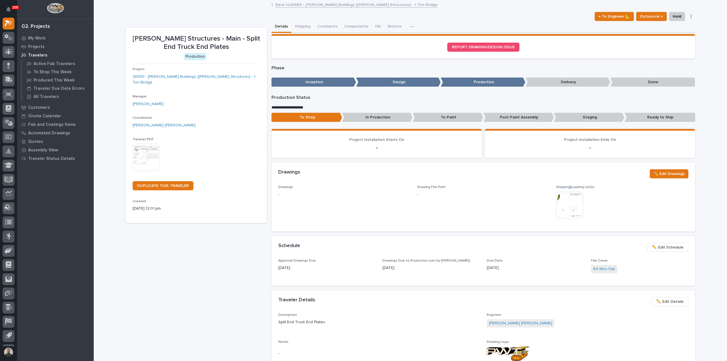
click at [568, 185] on p "Shipping/Loading List(s)" at bounding box center [622, 187] width 132 height 4
click at [568, 186] on p "Shipping/Loading List(s)" at bounding box center [622, 187] width 132 height 4
click at [568, 186] on span "Shipping/Loading List(s)" at bounding box center [575, 187] width 38 height 3
click at [565, 181] on div "Drawings ✏️ Edit Drawings" at bounding box center [484, 174] width 424 height 23
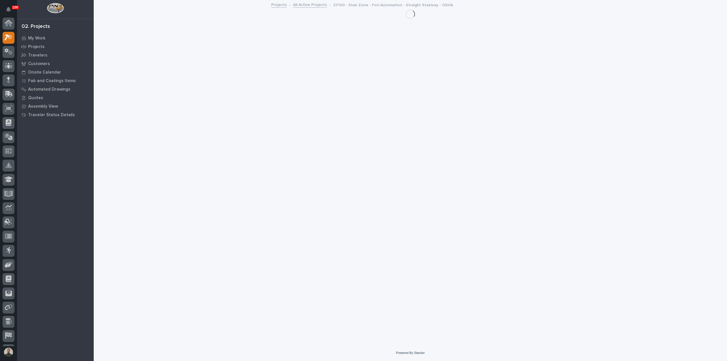
scroll to position [14, 0]
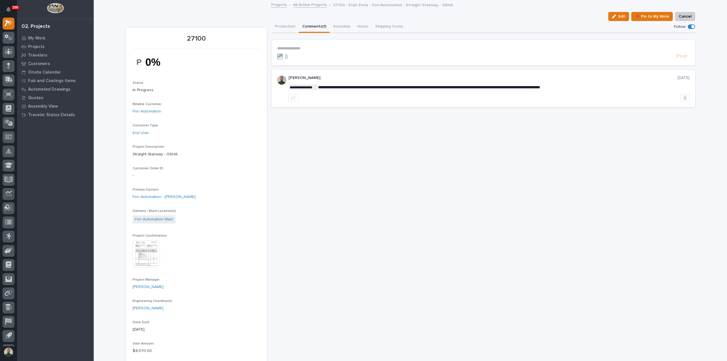
click at [340, 48] on p "**********" at bounding box center [483, 48] width 413 height 5
click at [313, 51] on form "**********" at bounding box center [483, 53] width 413 height 14
click at [313, 47] on p "**********" at bounding box center [483, 48] width 413 height 5
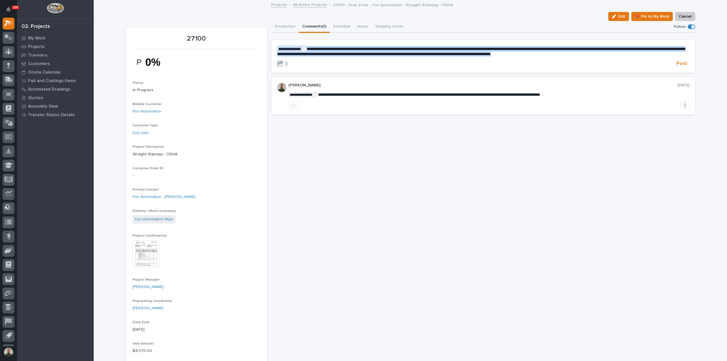
drag, startPoint x: 625, startPoint y: 54, endPoint x: 274, endPoint y: 48, distance: 351.3
click at [274, 48] on section "**********" at bounding box center [484, 56] width 424 height 33
click at [678, 62] on span "Post" at bounding box center [682, 64] width 11 height 7
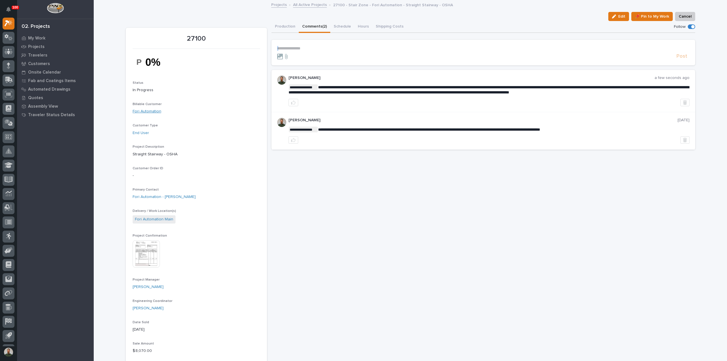
click at [153, 113] on link "Fori Automation" at bounding box center [147, 112] width 29 height 6
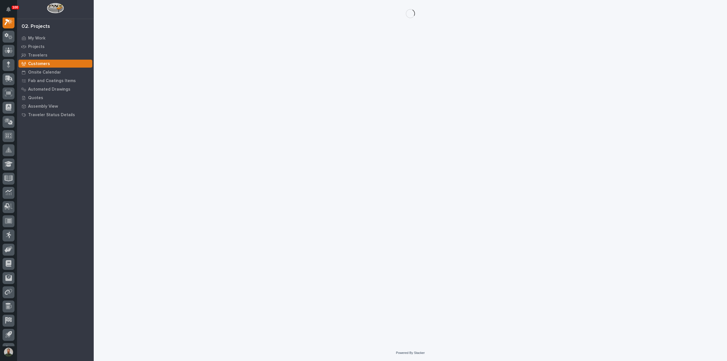
scroll to position [14, 0]
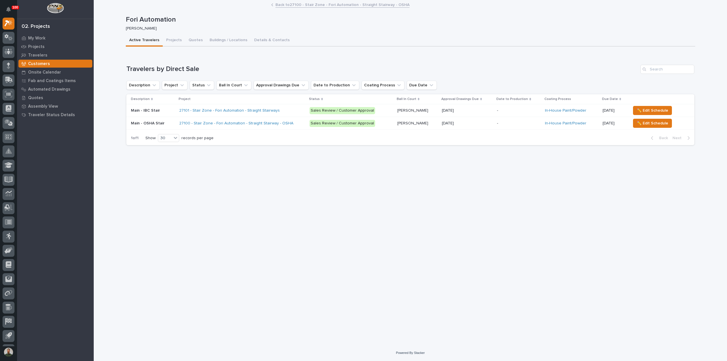
click at [157, 112] on p "Main - IBC Stair" at bounding box center [146, 110] width 30 height 6
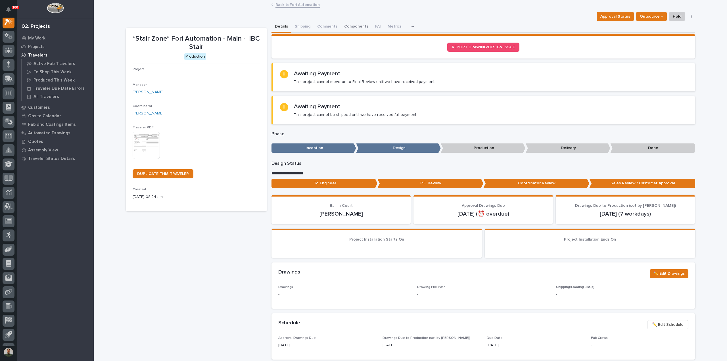
scroll to position [14, 0]
click at [327, 24] on button "Comments" at bounding box center [327, 27] width 27 height 12
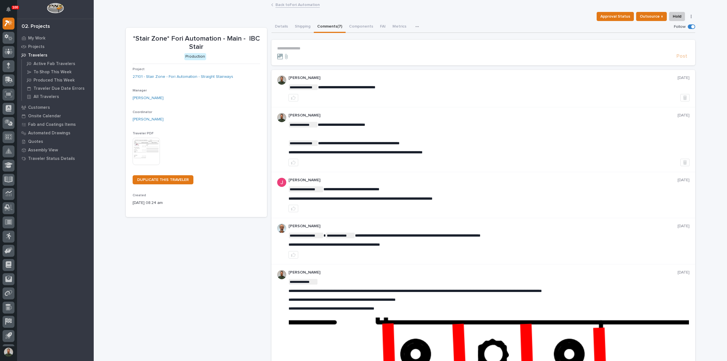
click at [323, 44] on section "**********" at bounding box center [484, 53] width 424 height 26
click at [323, 46] on p "**********" at bounding box center [483, 48] width 413 height 5
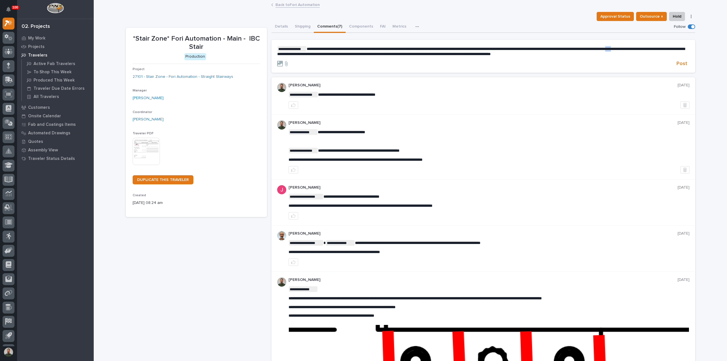
drag, startPoint x: 669, startPoint y: 48, endPoint x: 679, endPoint y: 48, distance: 10.5
click at [679, 48] on span "**********" at bounding box center [481, 51] width 408 height 9
drag, startPoint x: 302, startPoint y: 54, endPoint x: 639, endPoint y: 61, distance: 337.1
click at [639, 61] on form "**********" at bounding box center [483, 56] width 413 height 21
click at [544, 54] on span "**********" at bounding box center [481, 51] width 408 height 9
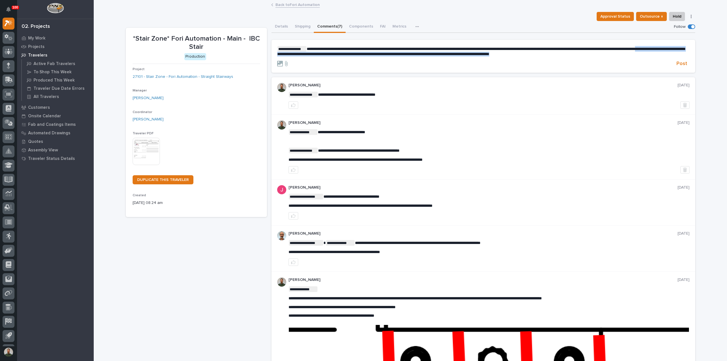
drag, startPoint x: 636, startPoint y: 52, endPoint x: 304, endPoint y: 58, distance: 332.2
click at [304, 58] on form "**********" at bounding box center [483, 56] width 413 height 21
click at [486, 47] on span "**********" at bounding box center [481, 51] width 408 height 9
click at [589, 48] on span "**********" at bounding box center [481, 51] width 408 height 9
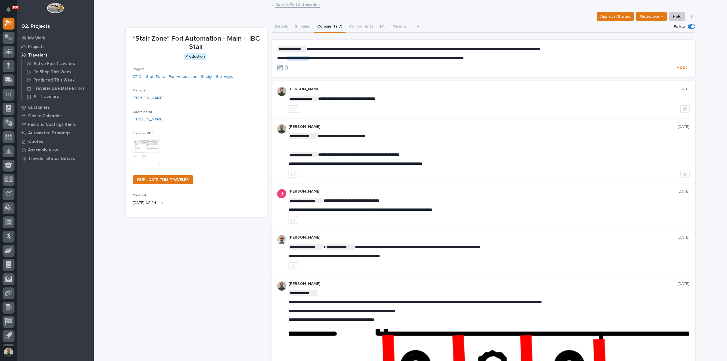
drag, startPoint x: 290, startPoint y: 58, endPoint x: 313, endPoint y: 59, distance: 22.5
click at [313, 59] on span "**********" at bounding box center [370, 58] width 187 height 4
drag, startPoint x: 504, startPoint y: 57, endPoint x: 510, endPoint y: 58, distance: 5.7
click at [504, 57] on p "**********" at bounding box center [483, 58] width 413 height 5
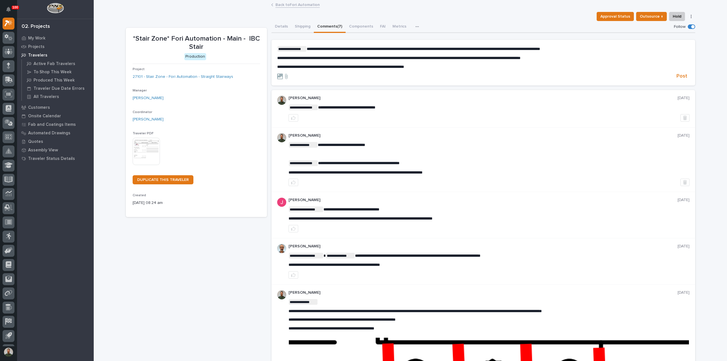
click at [597, 53] on div "**********" at bounding box center [483, 57] width 413 height 23
click at [448, 70] on form "**********" at bounding box center [483, 63] width 413 height 34
click at [443, 67] on p "**********" at bounding box center [483, 67] width 413 height 5
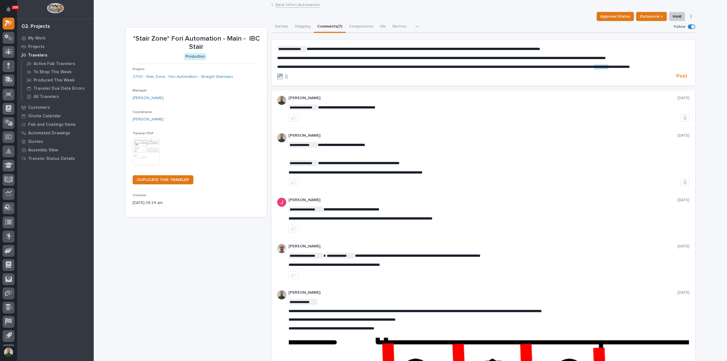
drag, startPoint x: 656, startPoint y: 66, endPoint x: 639, endPoint y: 72, distance: 17.4
click at [639, 72] on form "**********" at bounding box center [483, 63] width 413 height 34
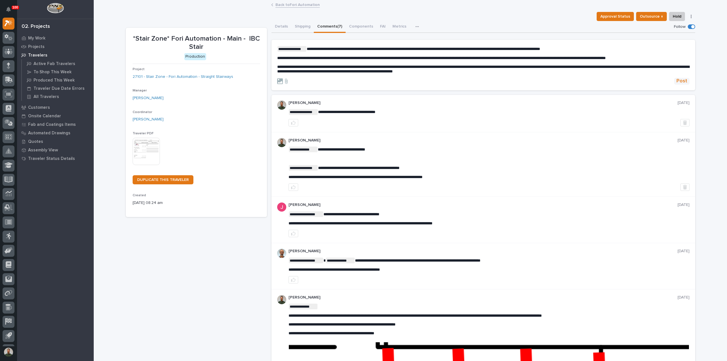
click at [684, 80] on span "Post" at bounding box center [682, 81] width 11 height 7
click at [279, 26] on button "Details" at bounding box center [282, 27] width 20 height 12
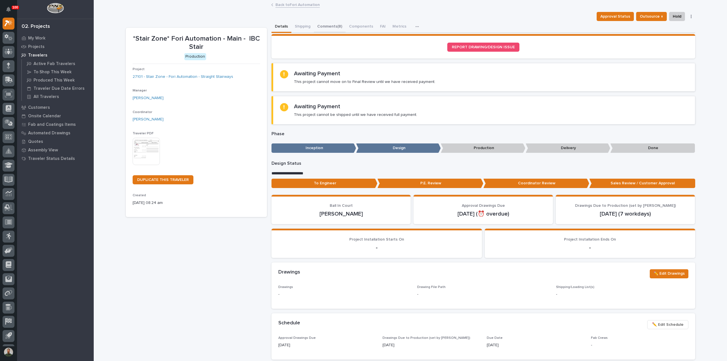
click at [329, 24] on button "Comments (8)" at bounding box center [330, 27] width 32 height 12
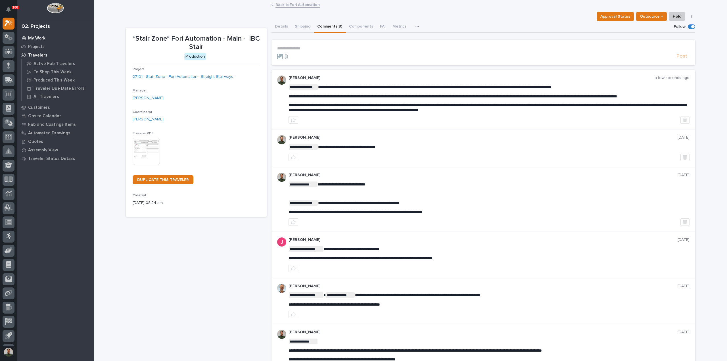
click at [40, 36] on p "My Work" at bounding box center [36, 38] width 17 height 5
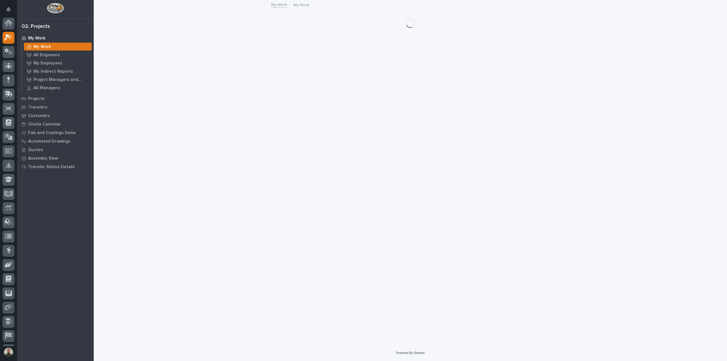
scroll to position [14, 0]
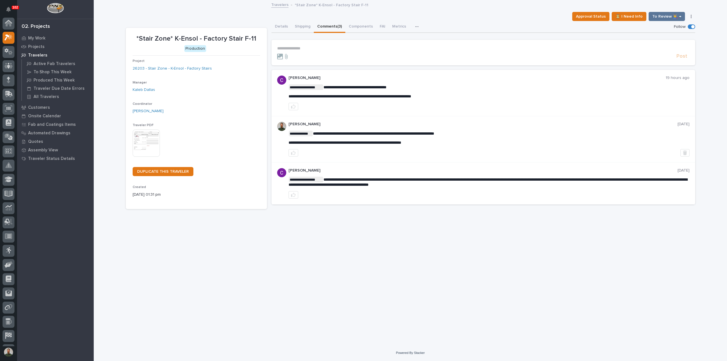
scroll to position [14, 0]
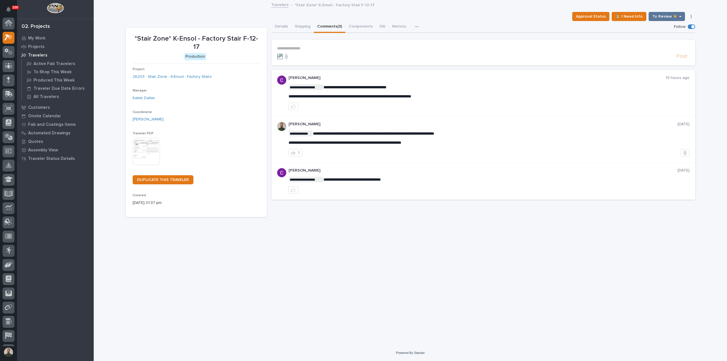
scroll to position [14, 0]
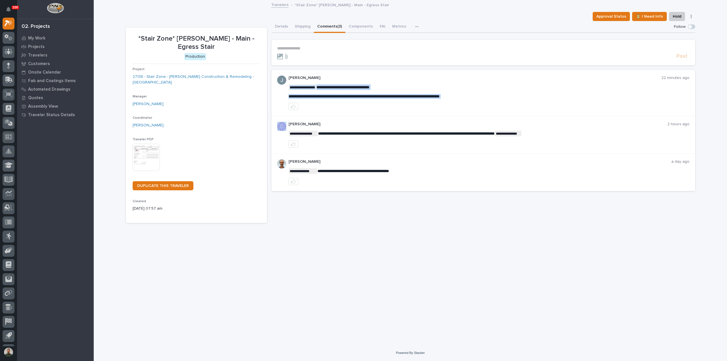
drag, startPoint x: 333, startPoint y: 94, endPoint x: 340, endPoint y: 81, distance: 14.9
click at [333, 94] on p "**********" at bounding box center [489, 96] width 401 height 5
click at [340, 81] on div "**********" at bounding box center [489, 93] width 401 height 35
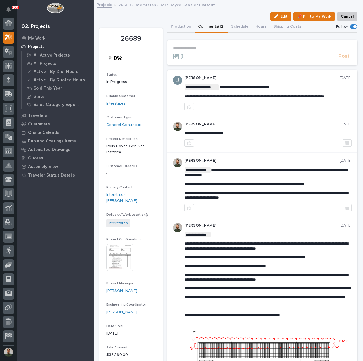
scroll to position [14, 0]
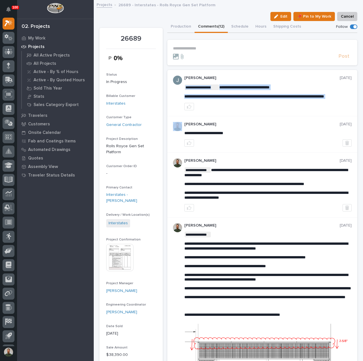
click at [225, 98] on p "**********" at bounding box center [267, 96] width 167 height 5
copy div "**********"
click at [246, 104] on div "**********" at bounding box center [267, 93] width 167 height 35
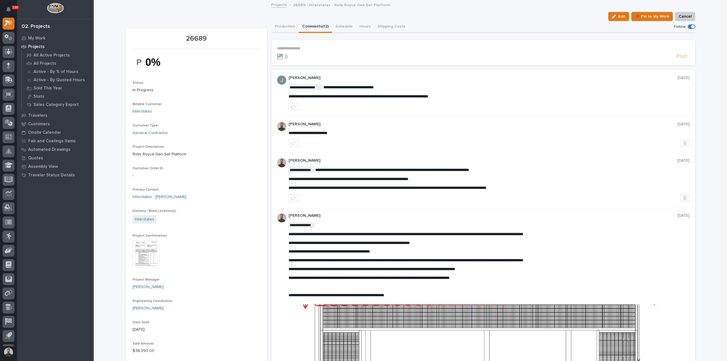
click at [327, 7] on p "26689 - Interstates - Rolls Royce Gen Set Platform" at bounding box center [341, 4] width 97 height 6
click at [363, 8] on div "Projects 26689 - Interstates - Rolls Royce Gen Set Platform" at bounding box center [411, 5] width 284 height 8
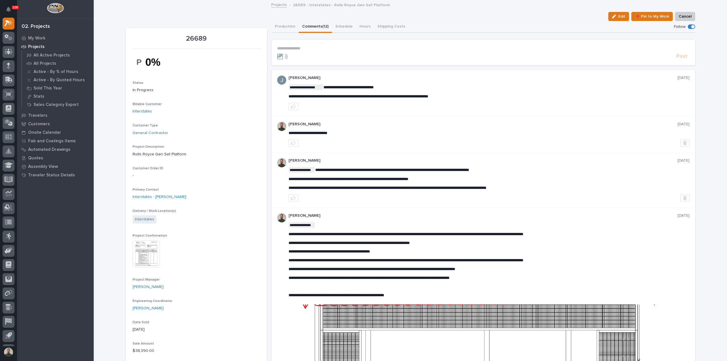
click at [363, 4] on p "26689 - Interstates - Rolls Royce Gen Set Platform" at bounding box center [341, 4] width 97 height 6
drag, startPoint x: 367, startPoint y: 4, endPoint x: 365, endPoint y: 12, distance: 8.7
click at [363, 5] on p "26689 - Interstates - Rolls Royce Gen Set Platform" at bounding box center [341, 4] width 97 height 6
click at [363, 12] on div "Edit 📌 Pin to My Work Cancel" at bounding box center [411, 16] width 570 height 9
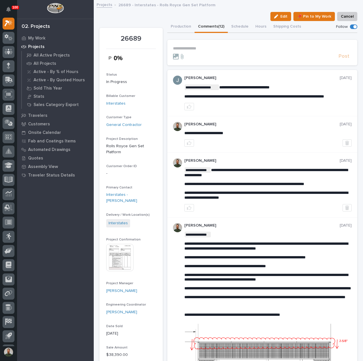
click at [197, 47] on p "**********" at bounding box center [262, 48] width 179 height 5
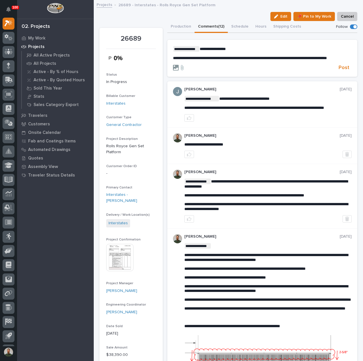
click at [173, 70] on icon at bounding box center [176, 68] width 6 height 6
click at [173, 65] on input "file" at bounding box center [173, 65] width 0 height 0
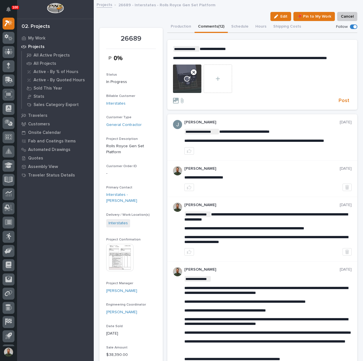
click at [192, 75] on use at bounding box center [194, 72] width 6 height 6
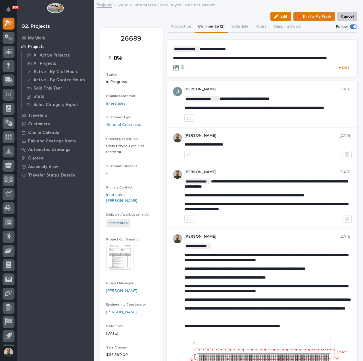
click at [176, 70] on icon at bounding box center [176, 68] width 6 height 6
click at [173, 65] on input "file" at bounding box center [173, 65] width 0 height 0
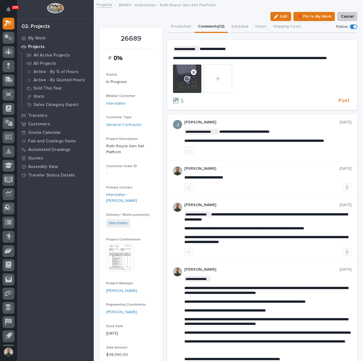
click at [193, 76] on icon at bounding box center [194, 72] width 8 height 8
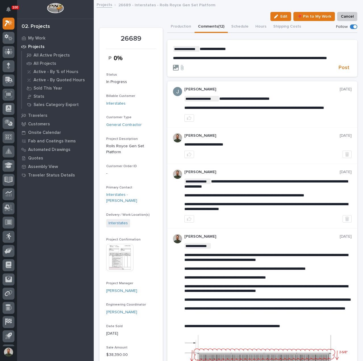
click at [174, 70] on icon at bounding box center [176, 68] width 6 height 6
click at [173, 65] on input "file" at bounding box center [173, 65] width 0 height 0
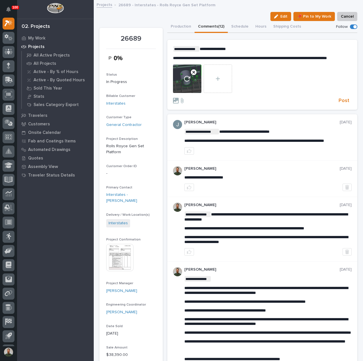
click at [189, 82] on icon at bounding box center [187, 79] width 6 height 6
click at [186, 82] on icon at bounding box center [187, 79] width 6 height 6
click at [249, 80] on div at bounding box center [262, 80] width 179 height 31
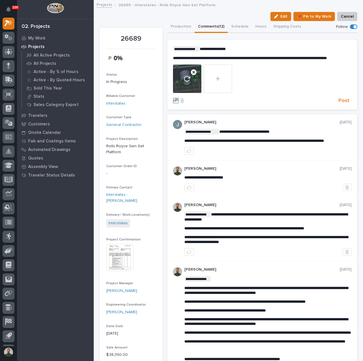
click at [192, 76] on icon at bounding box center [194, 72] width 8 height 8
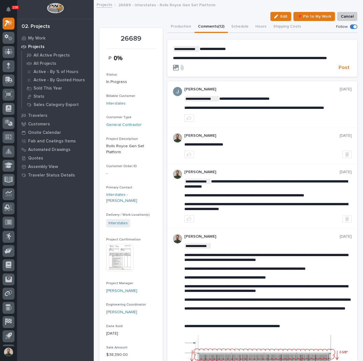
click at [173, 70] on icon at bounding box center [176, 68] width 6 height 6
click at [173, 65] on input "file" at bounding box center [173, 65] width 0 height 0
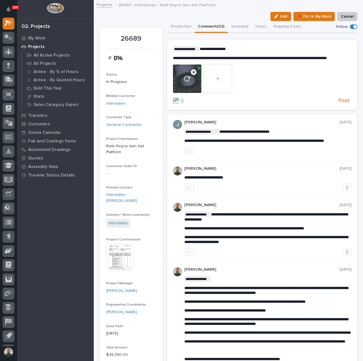
click at [192, 75] on use at bounding box center [194, 72] width 6 height 6
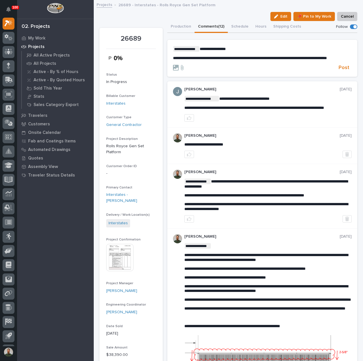
click at [209, 61] on p "**********" at bounding box center [262, 58] width 179 height 5
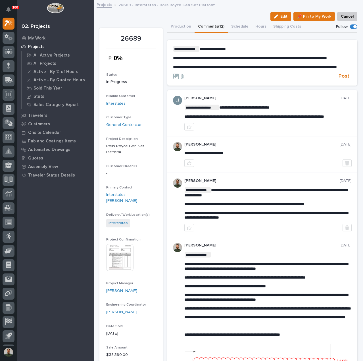
click at [284, 69] on span "**********" at bounding box center [255, 67] width 164 height 4
click at [201, 69] on p "**********" at bounding box center [262, 67] width 179 height 5
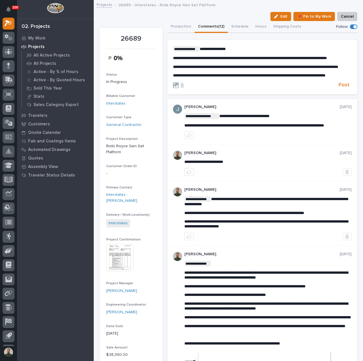
click at [199, 78] on p "**********" at bounding box center [262, 75] width 179 height 5
click at [218, 89] on form "**********" at bounding box center [262, 67] width 179 height 43
click at [217, 78] on p "**********" at bounding box center [262, 75] width 179 height 5
click at [215, 78] on p "**********" at bounding box center [262, 75] width 179 height 5
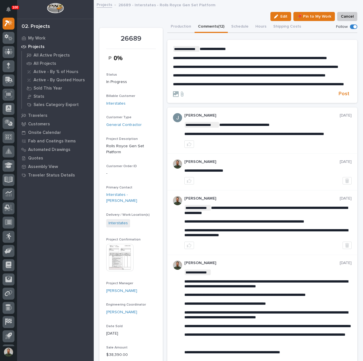
click at [225, 87] on p "**********" at bounding box center [262, 84] width 179 height 5
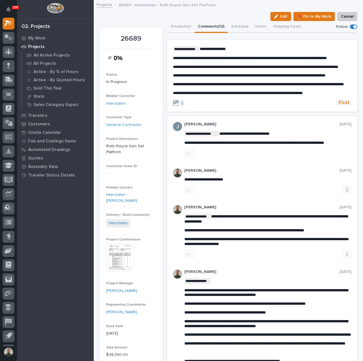
click at [340, 106] on span "Post" at bounding box center [344, 102] width 11 height 7
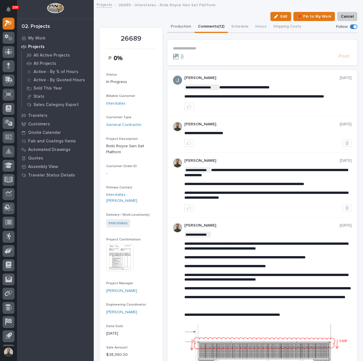
click at [187, 26] on button "Production" at bounding box center [180, 27] width 27 height 12
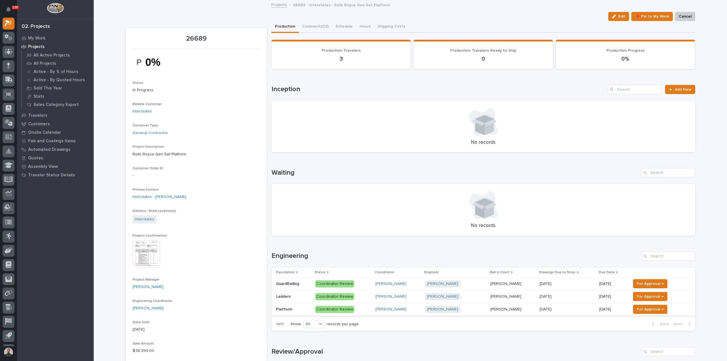
scroll to position [38, 0]
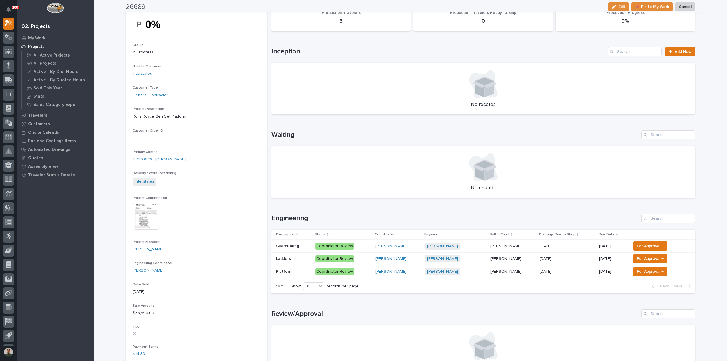
click at [298, 246] on p at bounding box center [293, 246] width 35 height 5
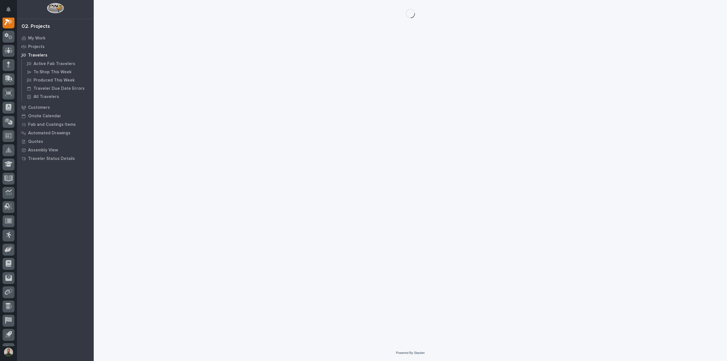
scroll to position [14, 0]
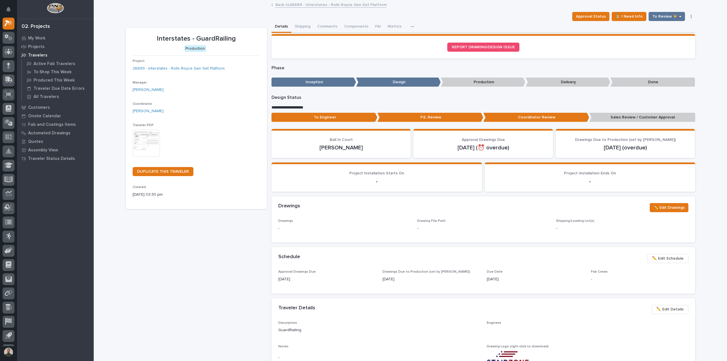
click at [334, 115] on p "To Engineer" at bounding box center [325, 117] width 106 height 9
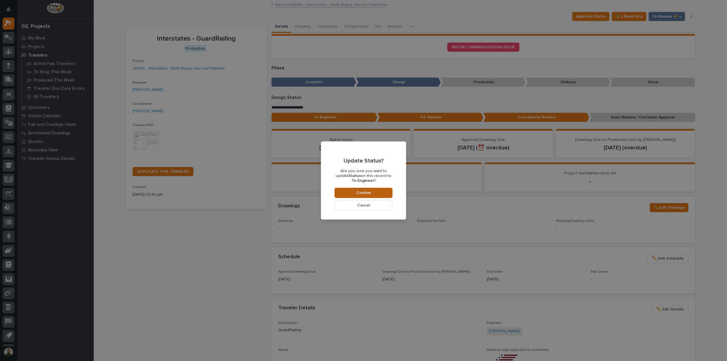
click at [350, 192] on button "Confirm" at bounding box center [364, 193] width 58 height 10
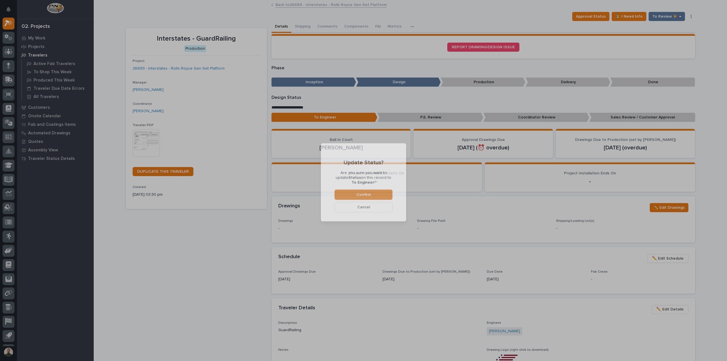
scroll to position [34, 0]
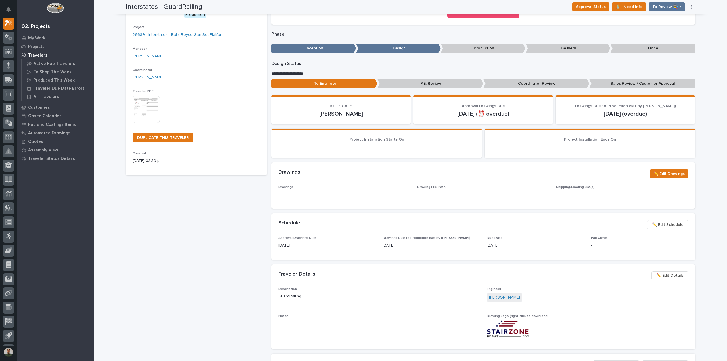
click at [191, 36] on link "26689 - Interstates - Rolls Royce Gen Set Platform" at bounding box center [179, 35] width 92 height 6
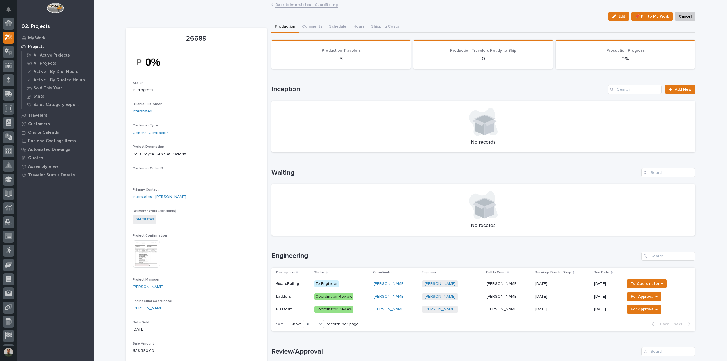
scroll to position [14, 0]
click at [294, 292] on div "Ladders Ladders" at bounding box center [293, 296] width 34 height 9
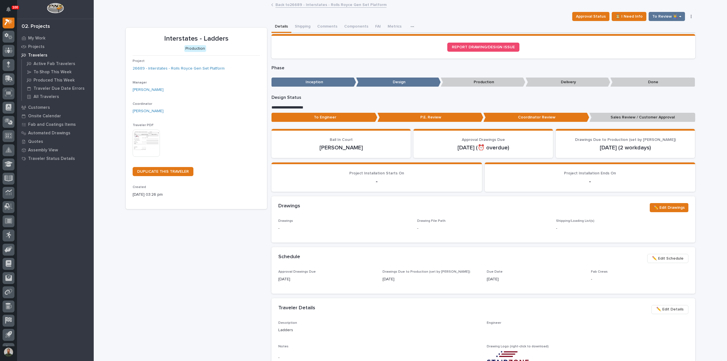
scroll to position [14, 0]
click at [336, 119] on p "To Engineer" at bounding box center [325, 117] width 106 height 9
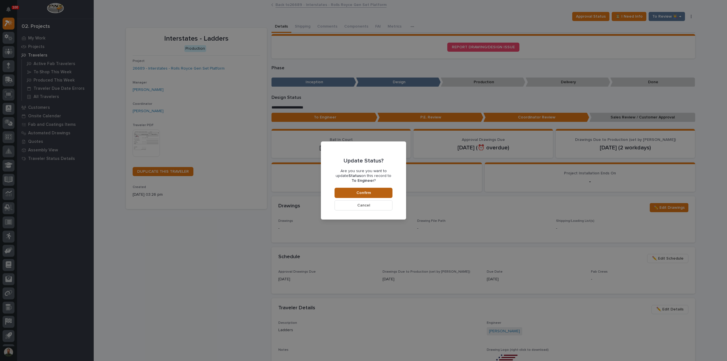
click at [358, 193] on span "Confirm" at bounding box center [364, 192] width 14 height 5
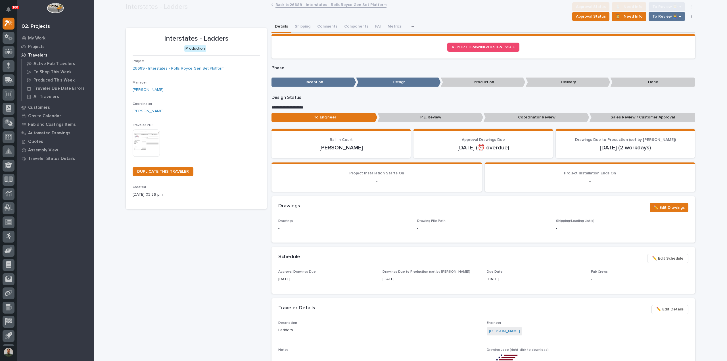
scroll to position [34, 0]
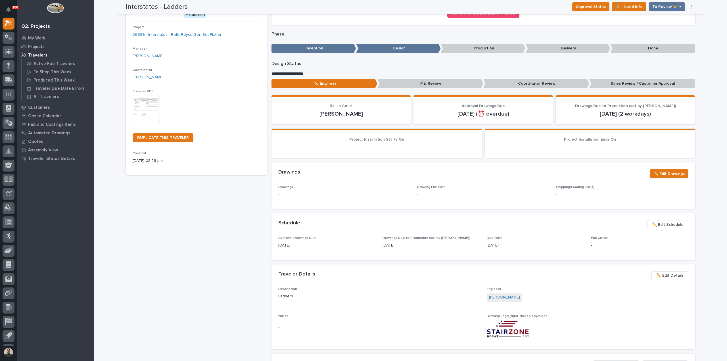
click at [196, 39] on div "Project 26689 - Interstates - Rolls Royce Gen Set Platform" at bounding box center [197, 33] width 128 height 17
click at [196, 37] on link "26689 - Interstates - Rolls Royce Gen Set Platform" at bounding box center [179, 35] width 92 height 6
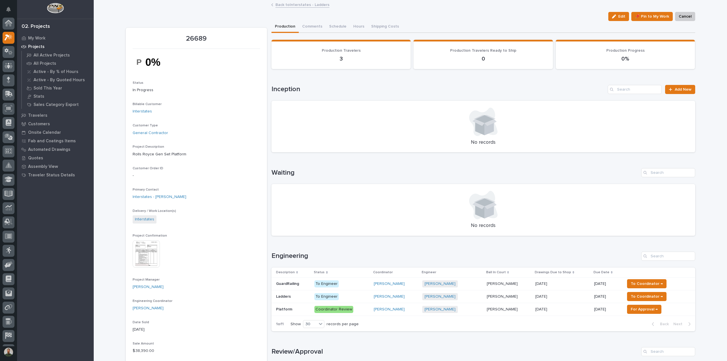
scroll to position [14, 0]
click at [283, 309] on p "Platform" at bounding box center [284, 309] width 17 height 6
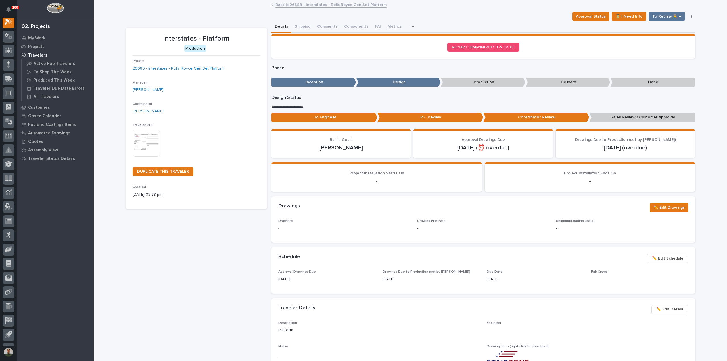
scroll to position [14, 0]
click at [343, 118] on p "To Engineer" at bounding box center [325, 117] width 106 height 9
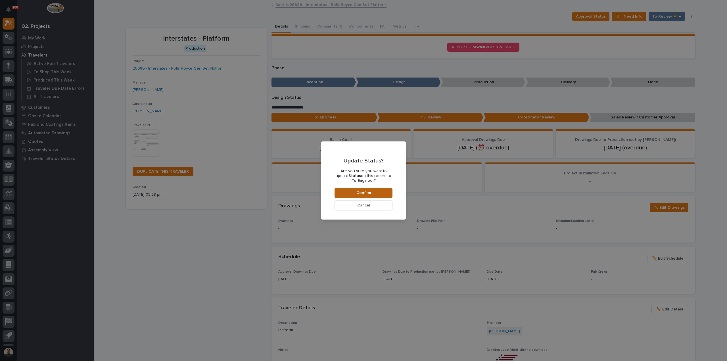
click at [355, 196] on button "Confirm" at bounding box center [364, 193] width 58 height 10
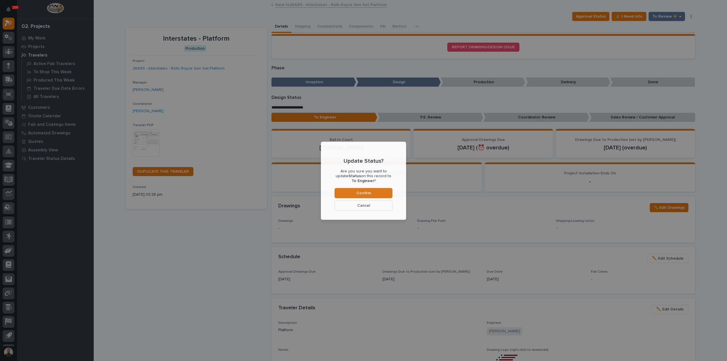
scroll to position [34, 0]
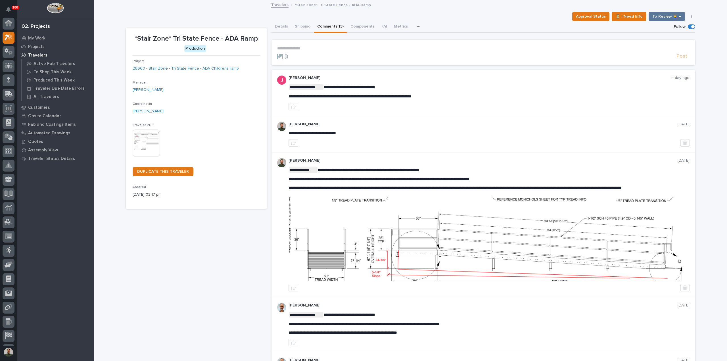
scroll to position [14, 0]
click at [348, 97] on span "**********" at bounding box center [350, 96] width 123 height 4
copy div "**********"
click at [436, 83] on div "**********" at bounding box center [489, 93] width 401 height 35
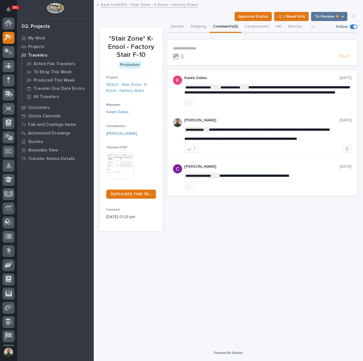
scroll to position [14, 0]
